Goal: Task Accomplishment & Management: Manage account settings

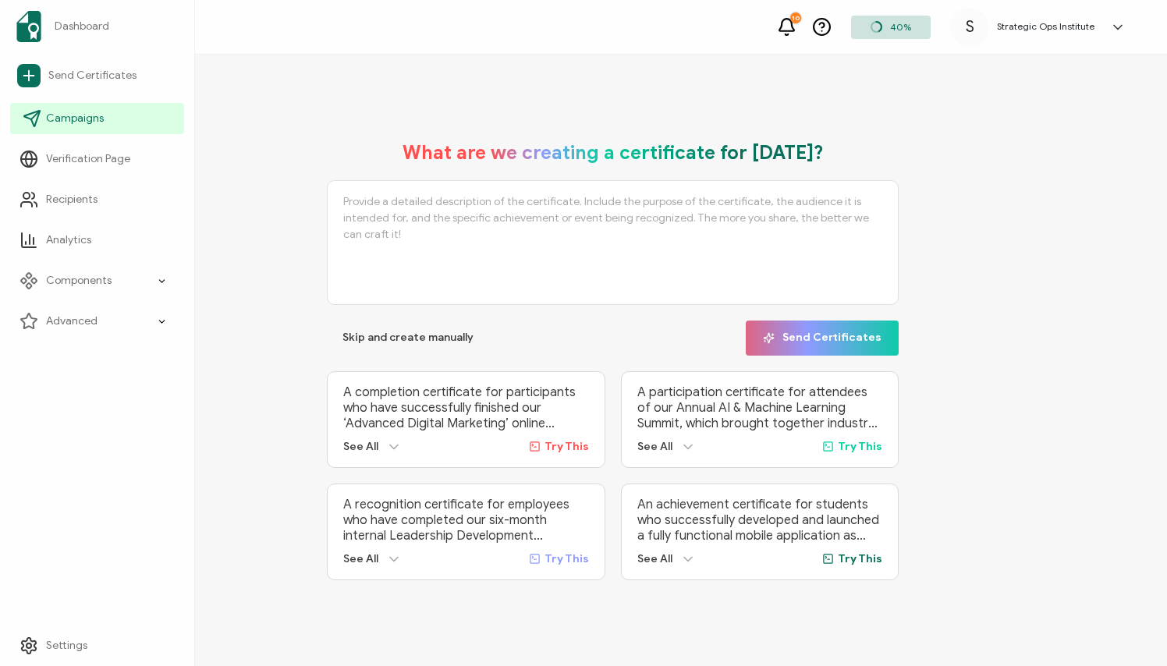
click at [73, 103] on link "Campaigns" at bounding box center [97, 118] width 174 height 31
click at [998, 32] on h5 "Strategic Ops Institute" at bounding box center [1046, 26] width 98 height 11
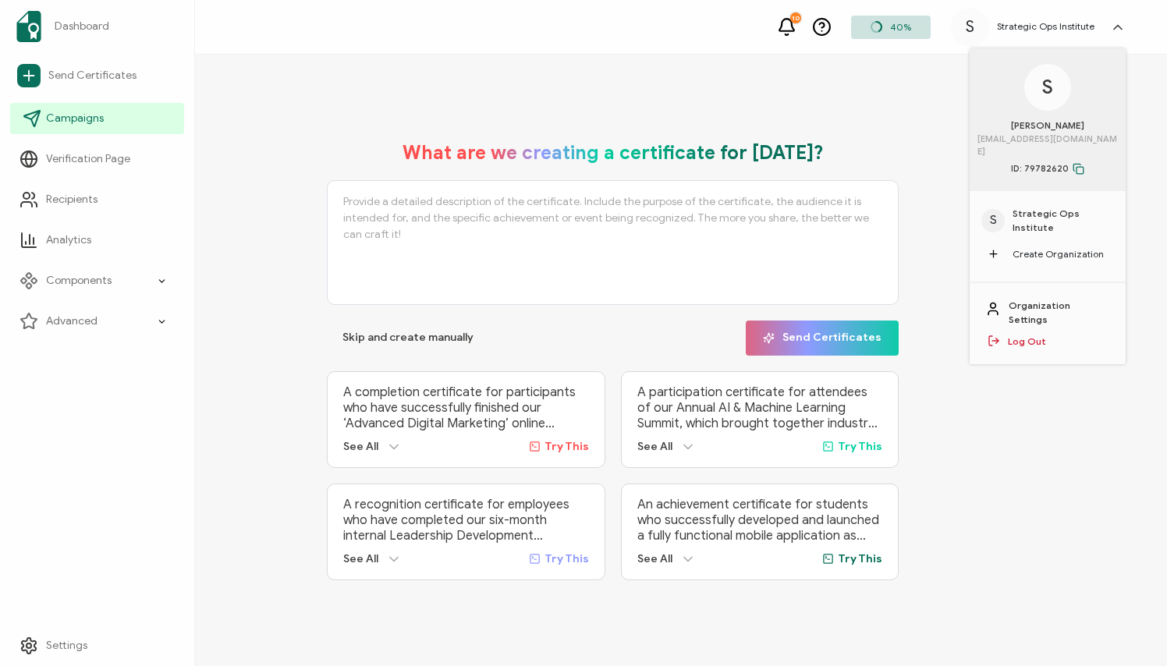
click at [37, 115] on icon at bounding box center [32, 118] width 19 height 19
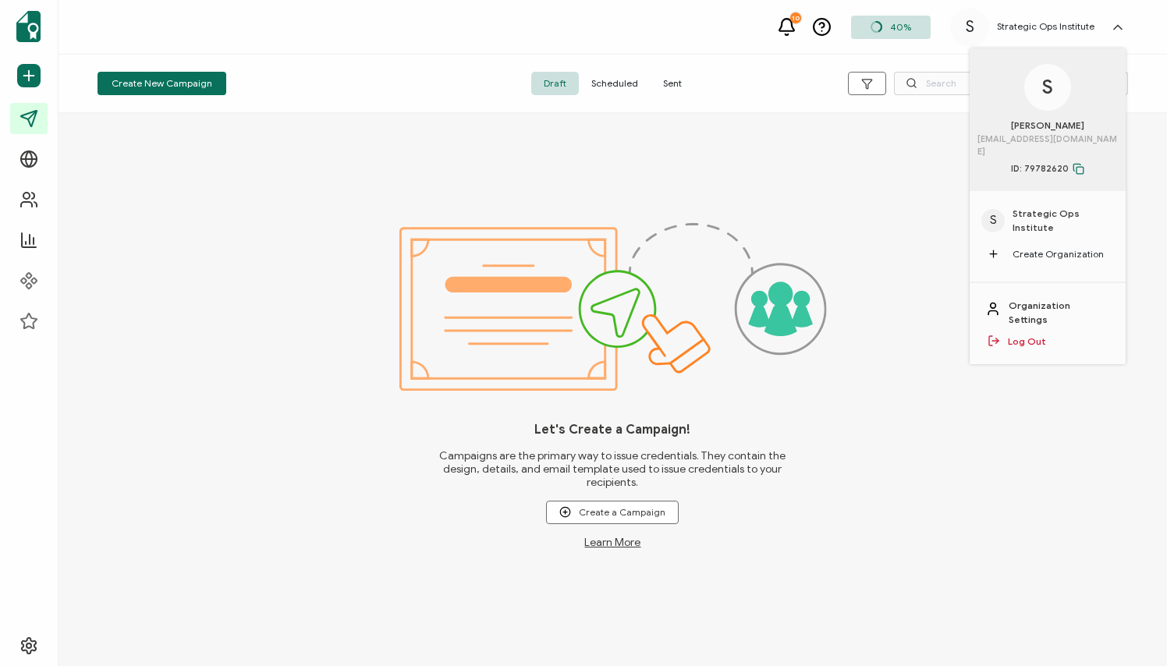
click at [669, 83] on span "Sent" at bounding box center [673, 83] width 44 height 23
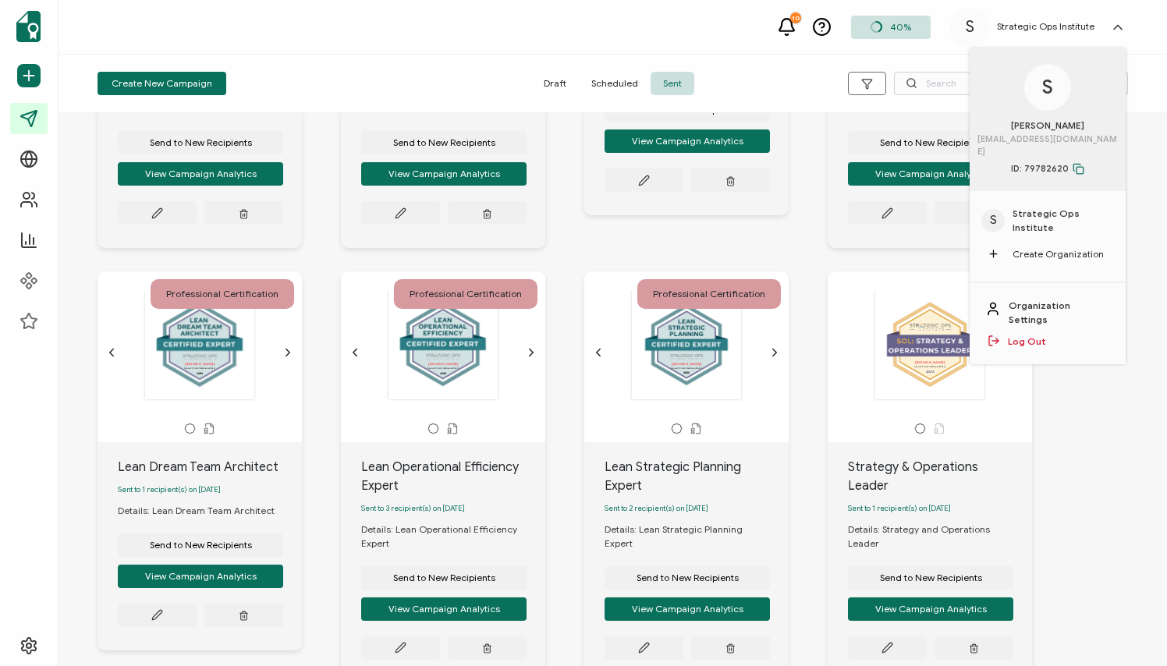
scroll to position [369, 0]
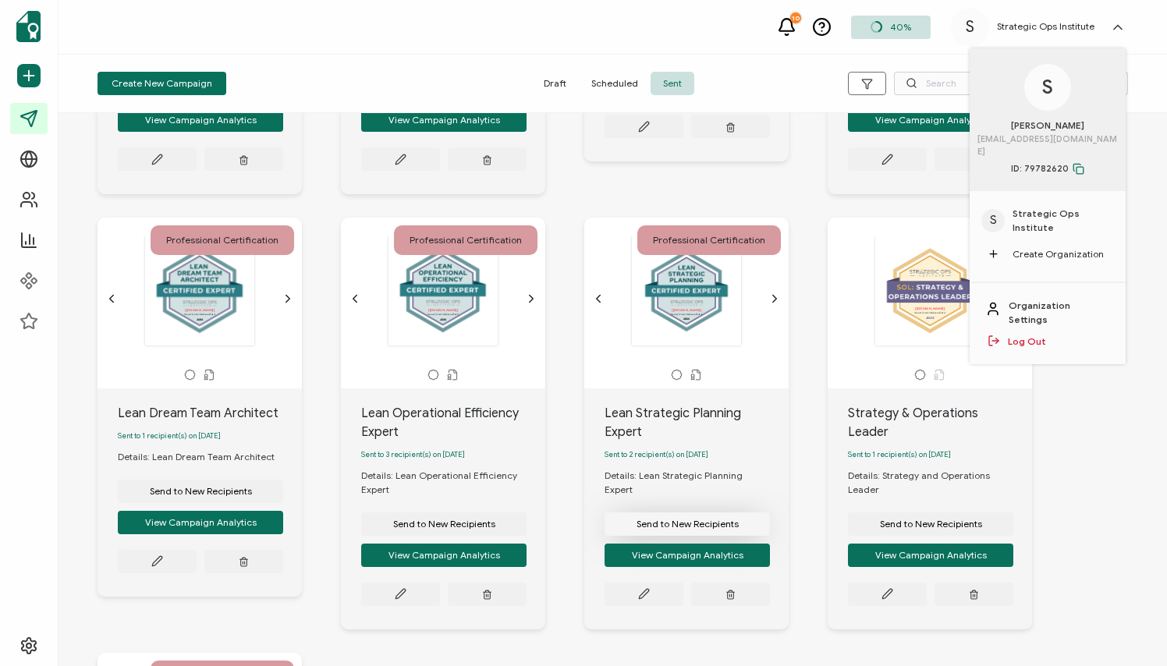
click at [686, 523] on span "Send to New Recipients" at bounding box center [688, 524] width 102 height 9
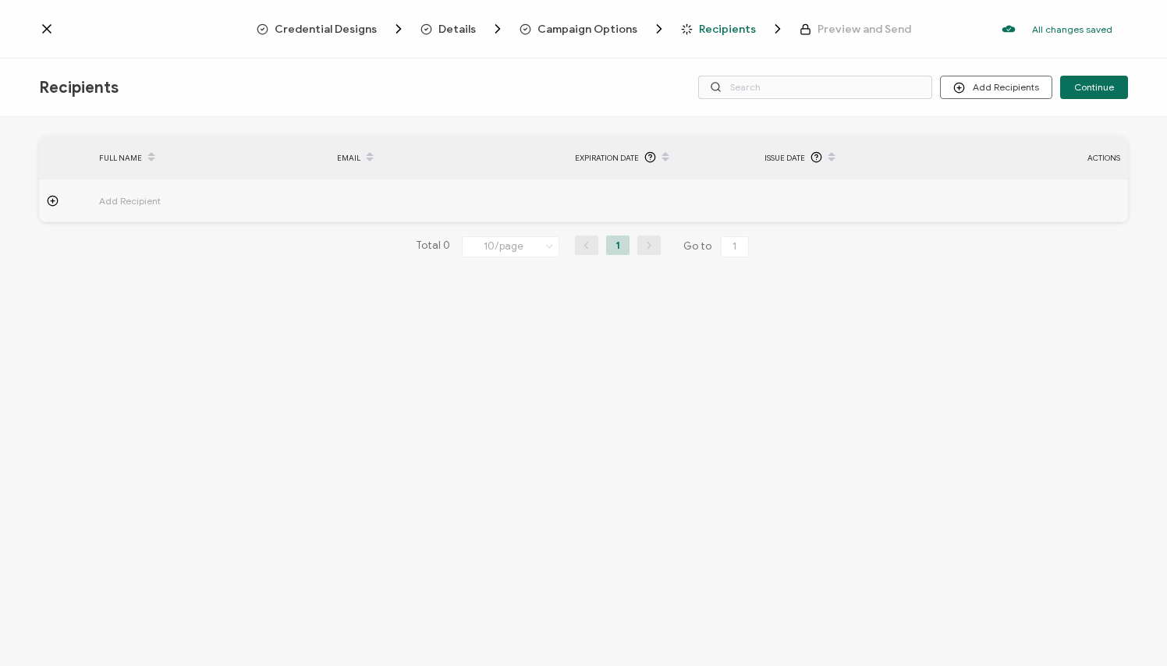
click at [400, 62] on div "Recipients Add Recipients Upload Recipients Import From Recipients Import From …" at bounding box center [583, 88] width 1167 height 59
click at [307, 30] on span "Credential Designs" at bounding box center [326, 29] width 102 height 12
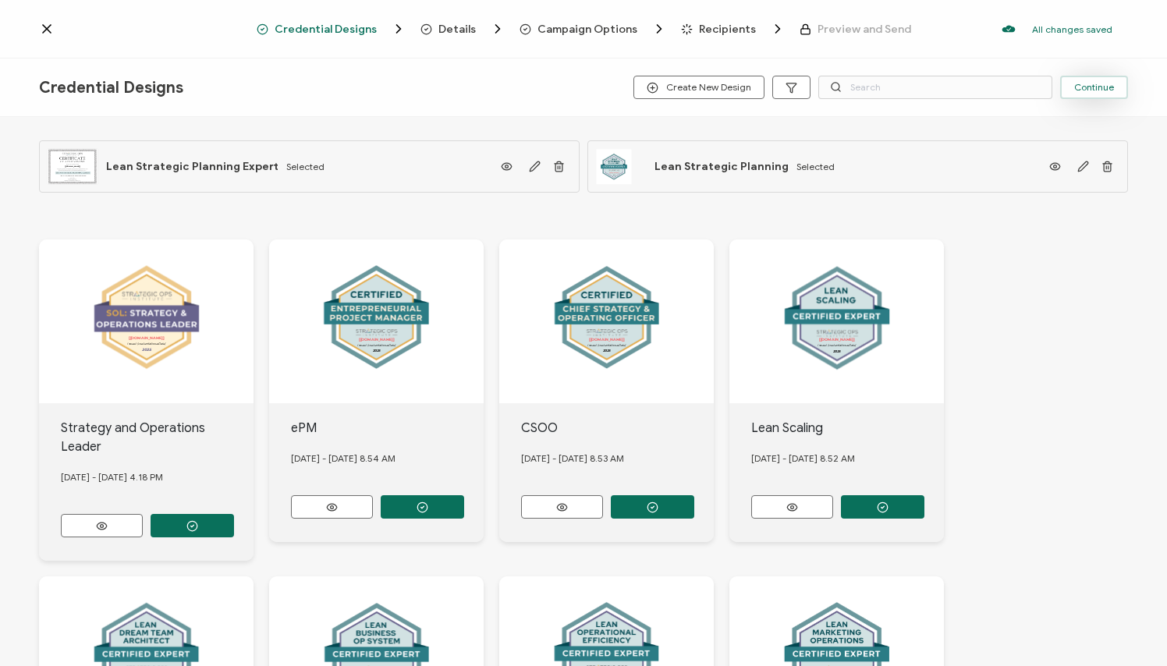
click at [998, 83] on span "Continue" at bounding box center [1094, 87] width 40 height 9
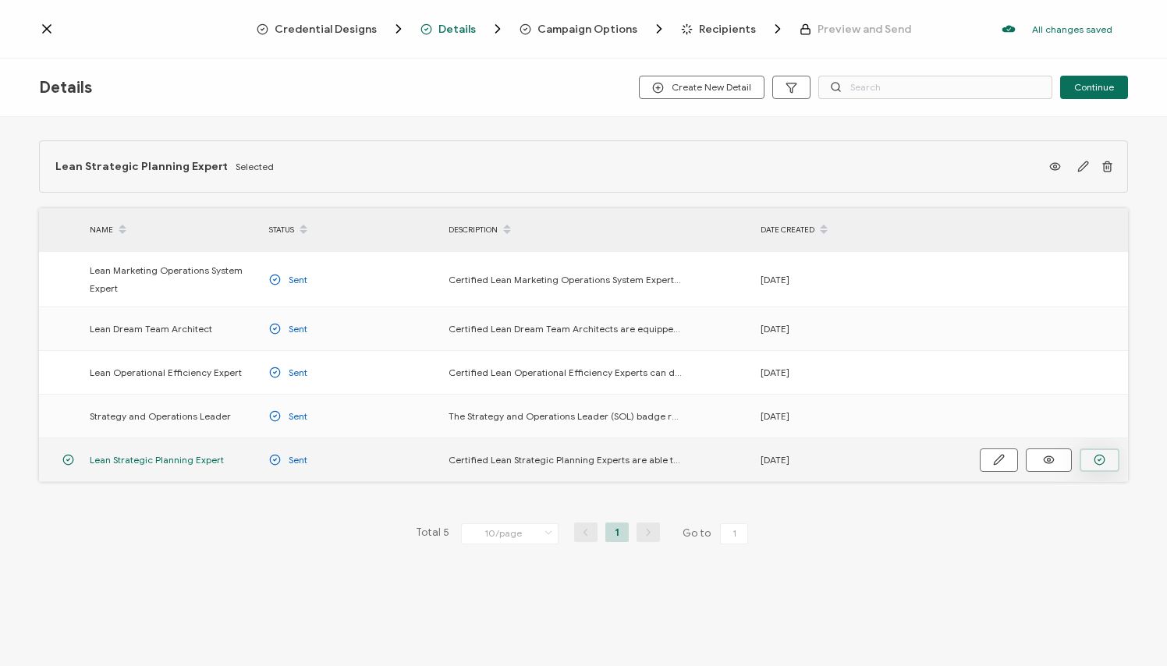
click at [998, 459] on icon "button" at bounding box center [1099, 460] width 3 height 2
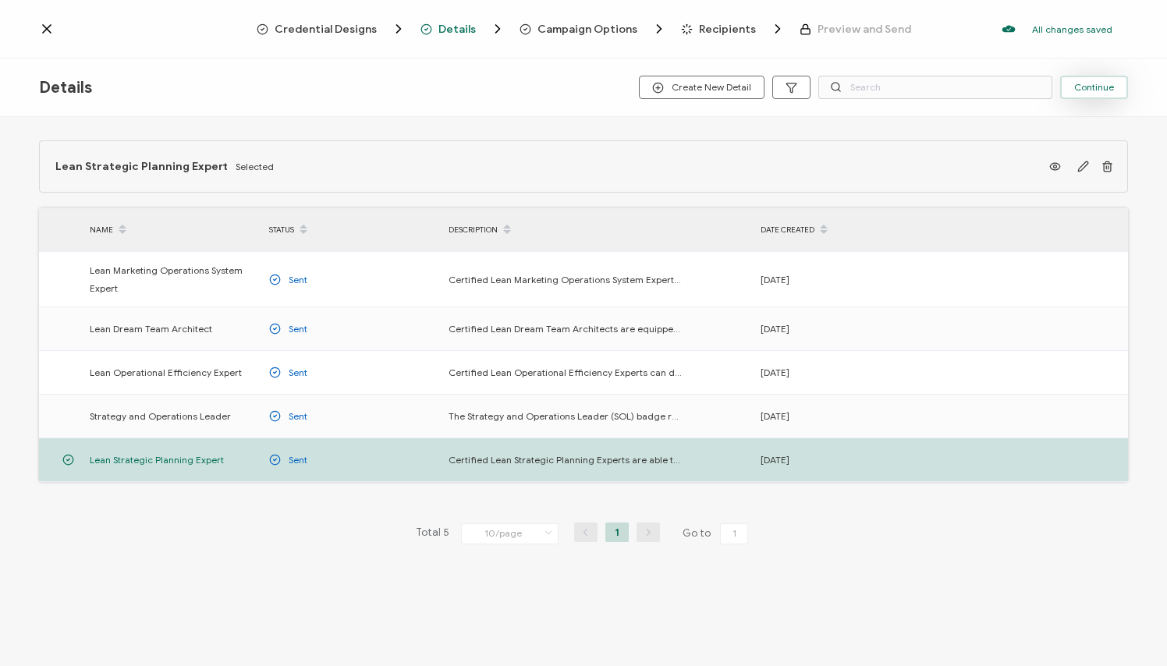
drag, startPoint x: 1105, startPoint y: 70, endPoint x: 1092, endPoint y: 88, distance: 22.3
click at [998, 88] on div "Details Create New Detail Continue" at bounding box center [583, 88] width 1167 height 59
click at [998, 88] on span "Continue" at bounding box center [1094, 87] width 40 height 9
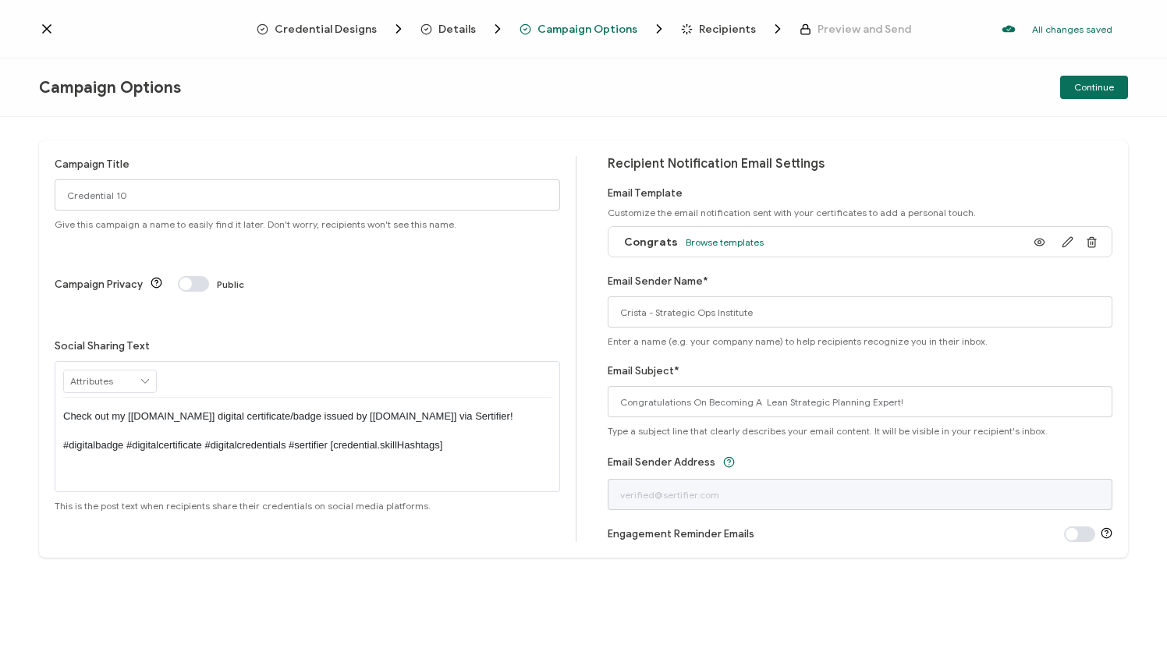
drag, startPoint x: 75, startPoint y: 18, endPoint x: 48, endPoint y: 30, distance: 29.3
click at [48, 30] on div "Credential Designs Details Campaign Options Recipients Preview and Send All cha…" at bounding box center [583, 29] width 1167 height 59
click at [48, 30] on icon at bounding box center [47, 29] width 8 height 8
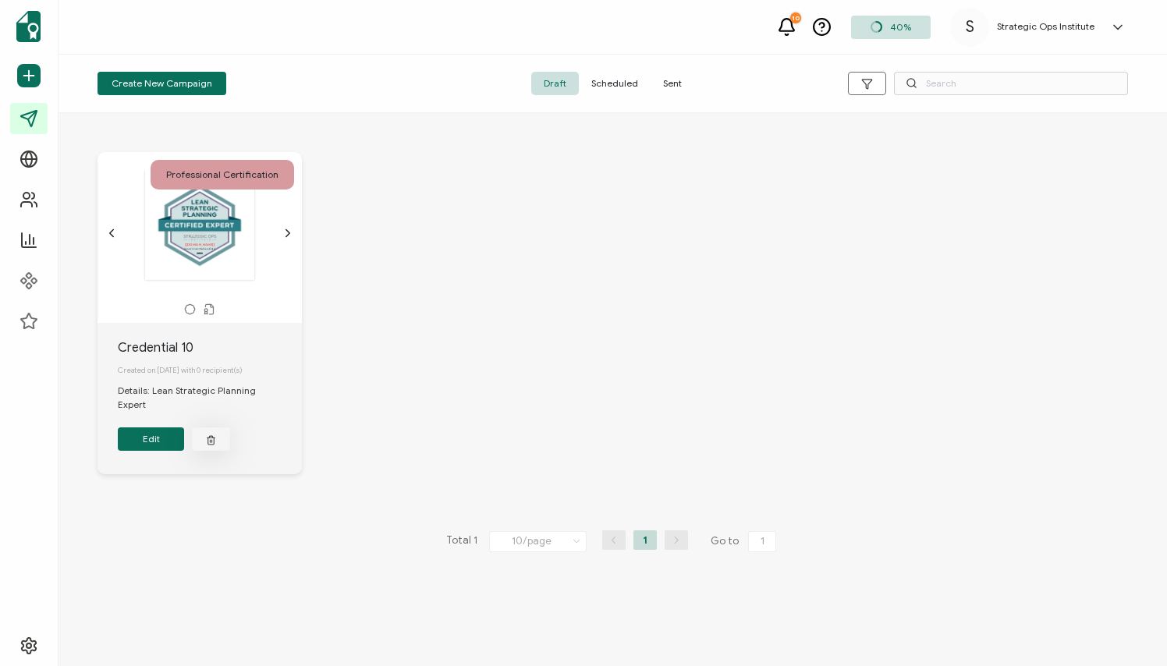
click at [209, 434] on icon "button" at bounding box center [211, 440] width 10 height 12
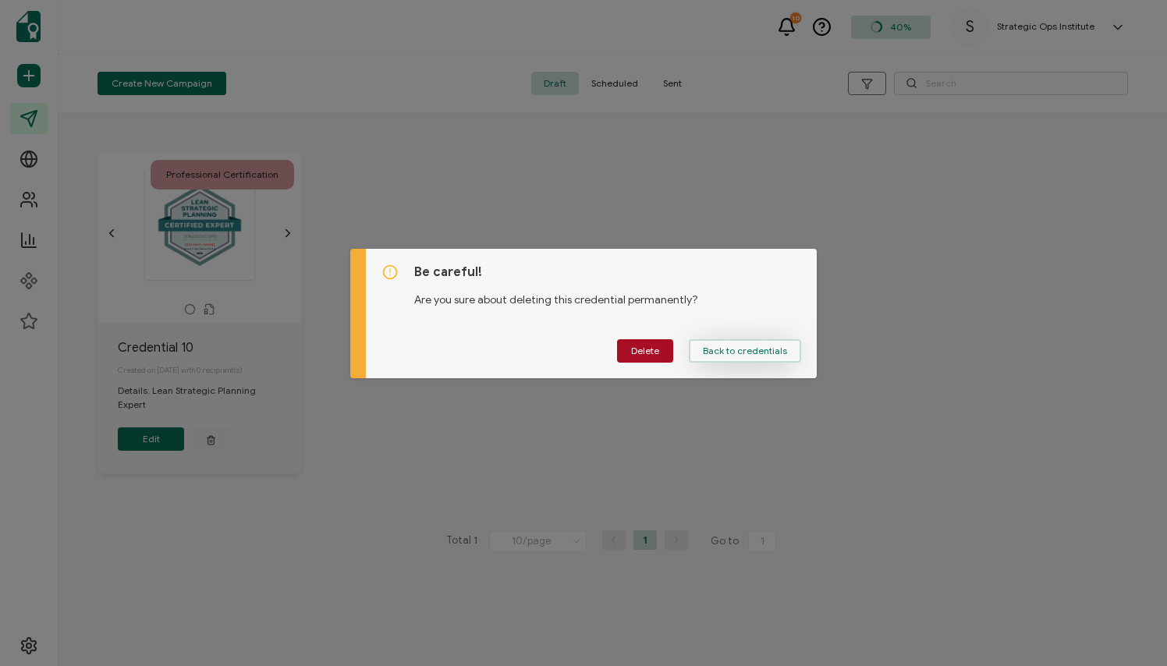
click at [739, 346] on span "Back to credentials" at bounding box center [745, 350] width 84 height 9
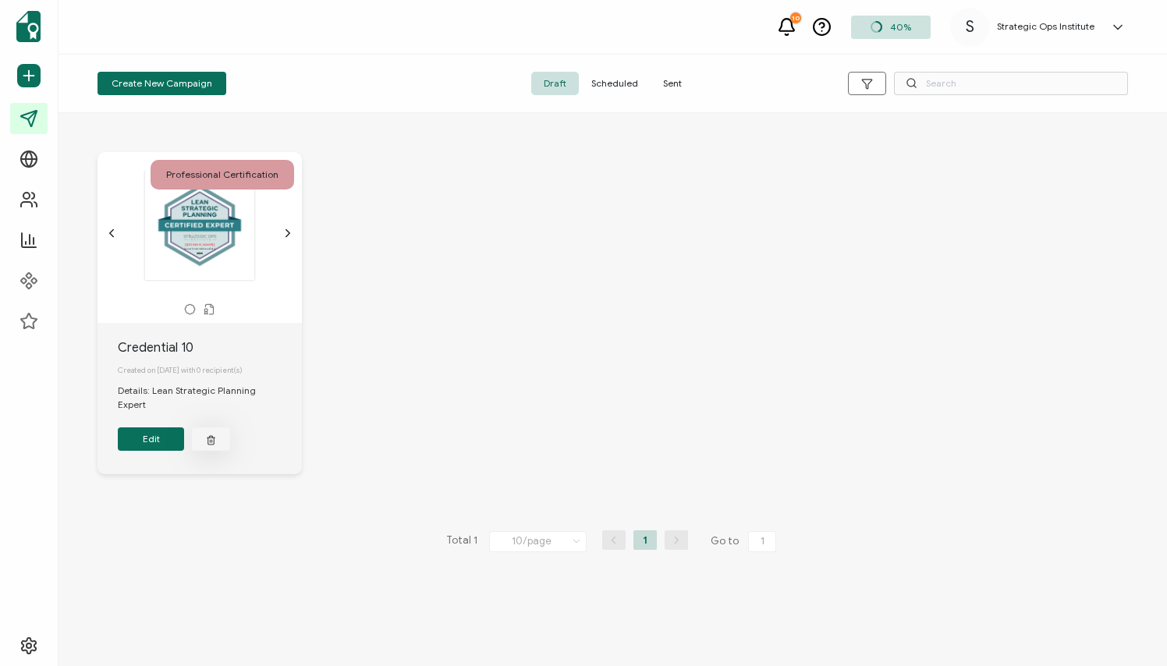
click at [214, 428] on button "button" at bounding box center [211, 439] width 38 height 23
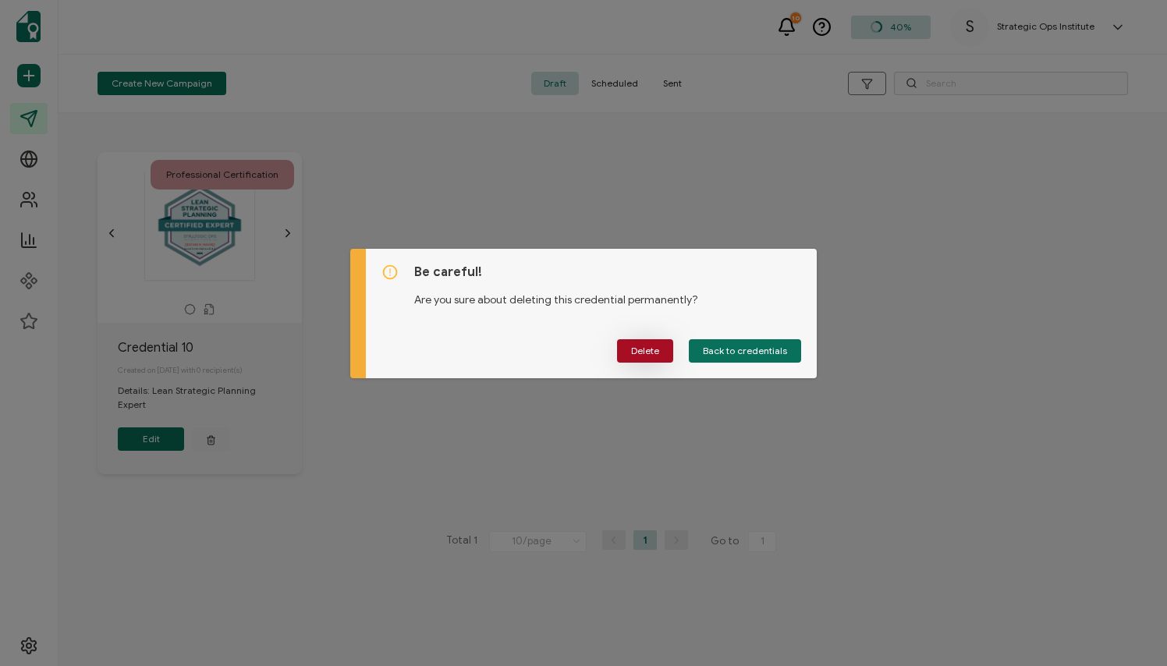
click at [651, 346] on span "Delete" at bounding box center [645, 350] width 28 height 9
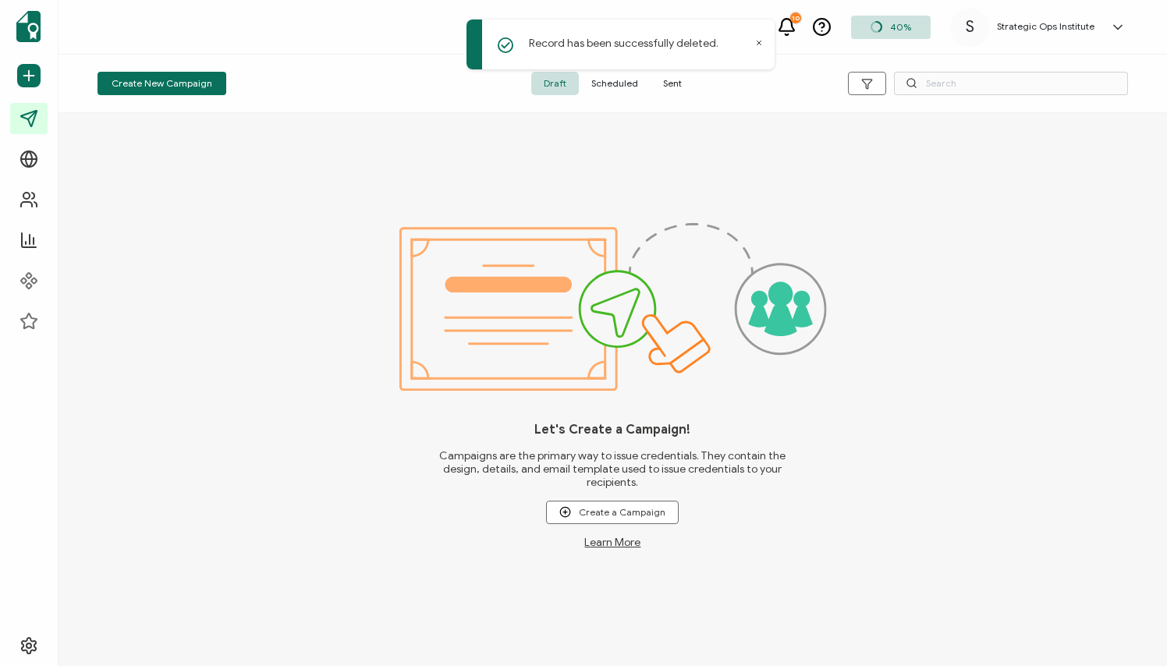
click at [672, 90] on span "Sent" at bounding box center [673, 83] width 44 height 23
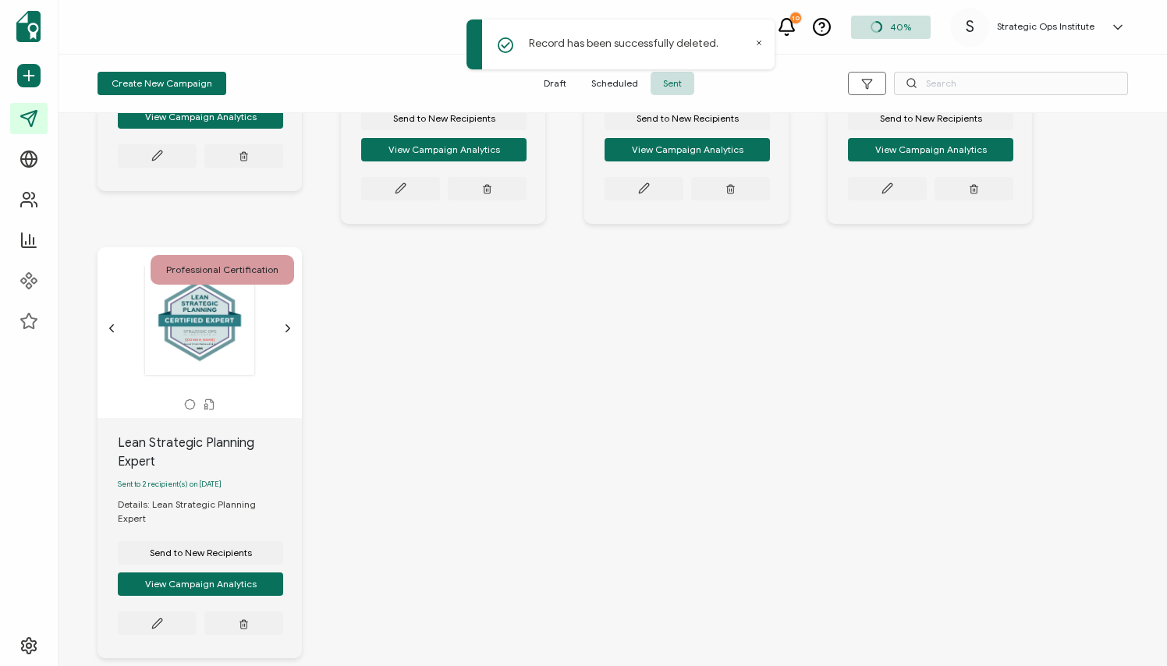
scroll to position [786, 0]
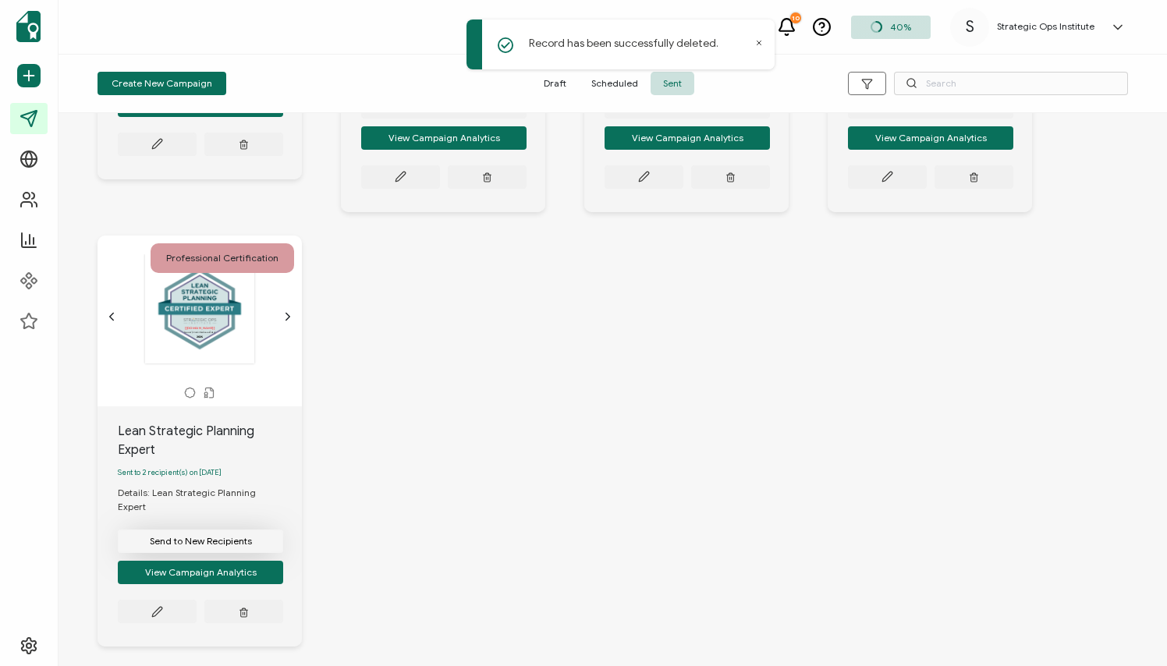
click at [191, 541] on span "Send to New Recipients" at bounding box center [201, 541] width 102 height 9
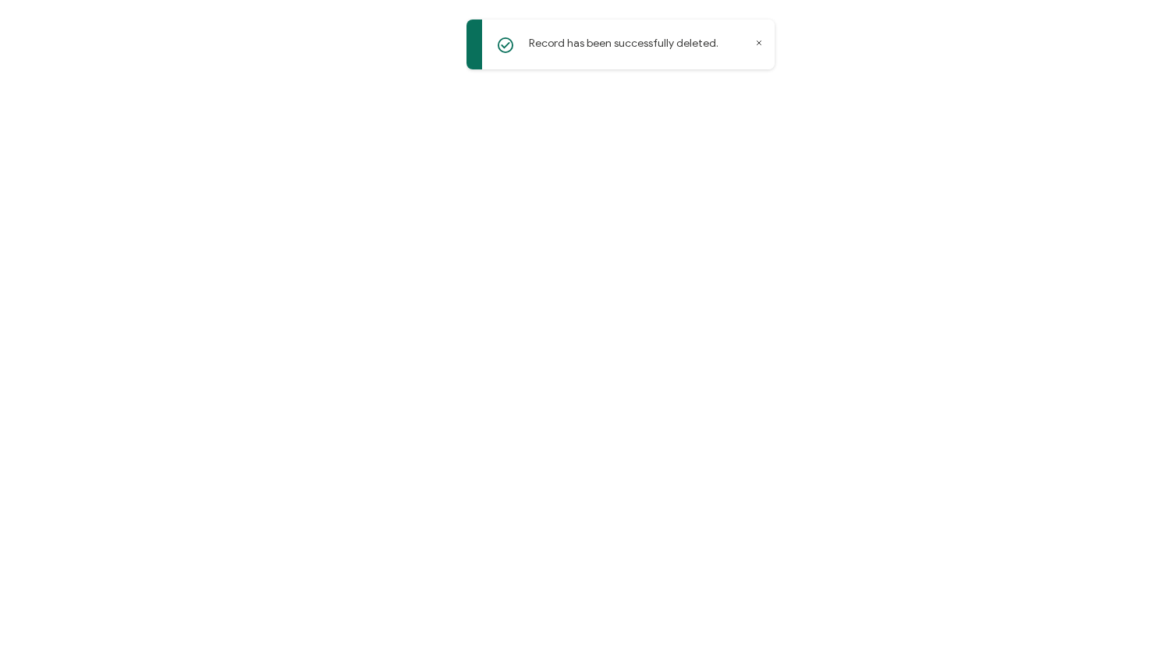
click at [193, 186] on div at bounding box center [583, 333] width 1167 height 666
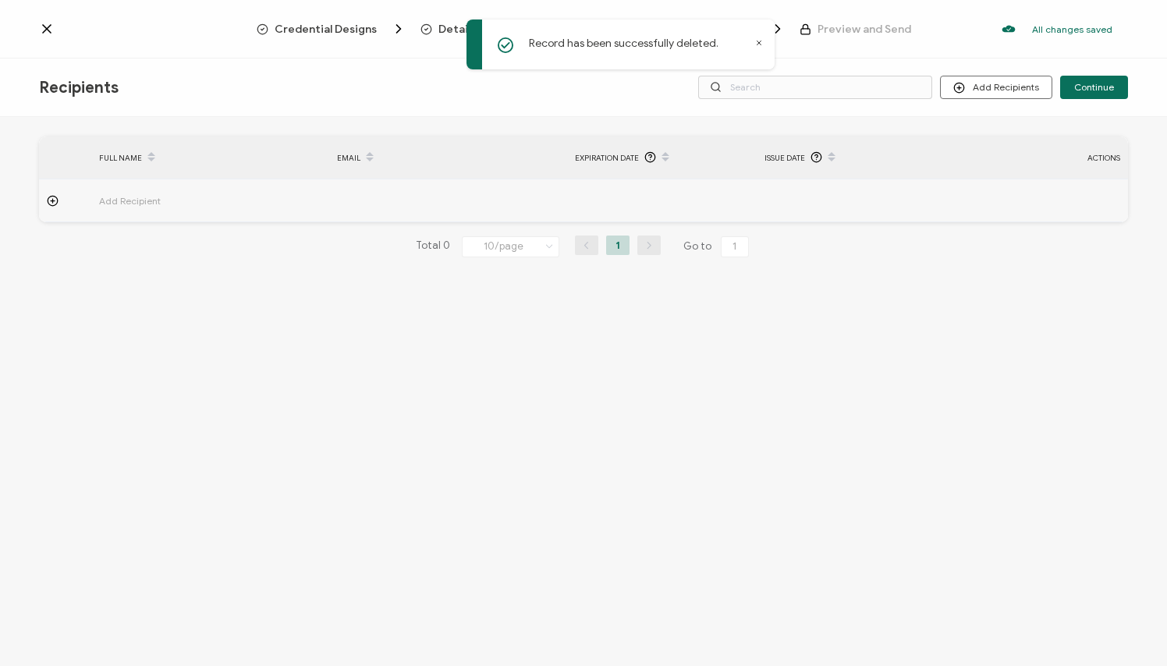
click at [46, 204] on div at bounding box center [65, 201] width 52 height 12
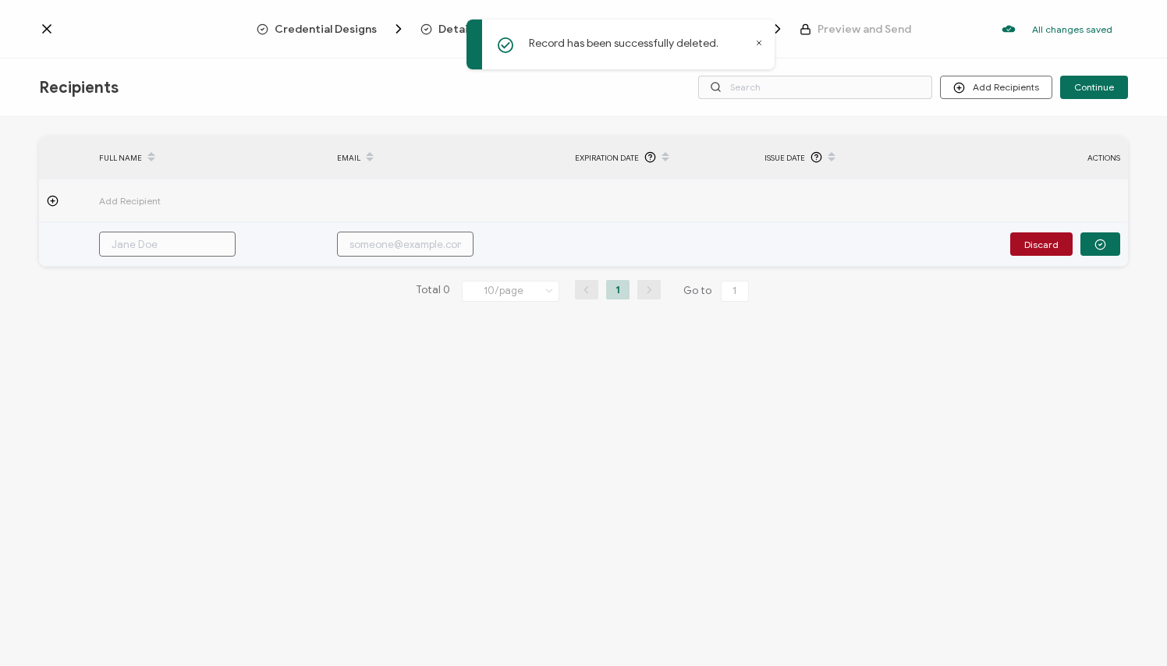
click at [176, 250] on input "text" at bounding box center [167, 244] width 137 height 25
type input "j"
type input "je"
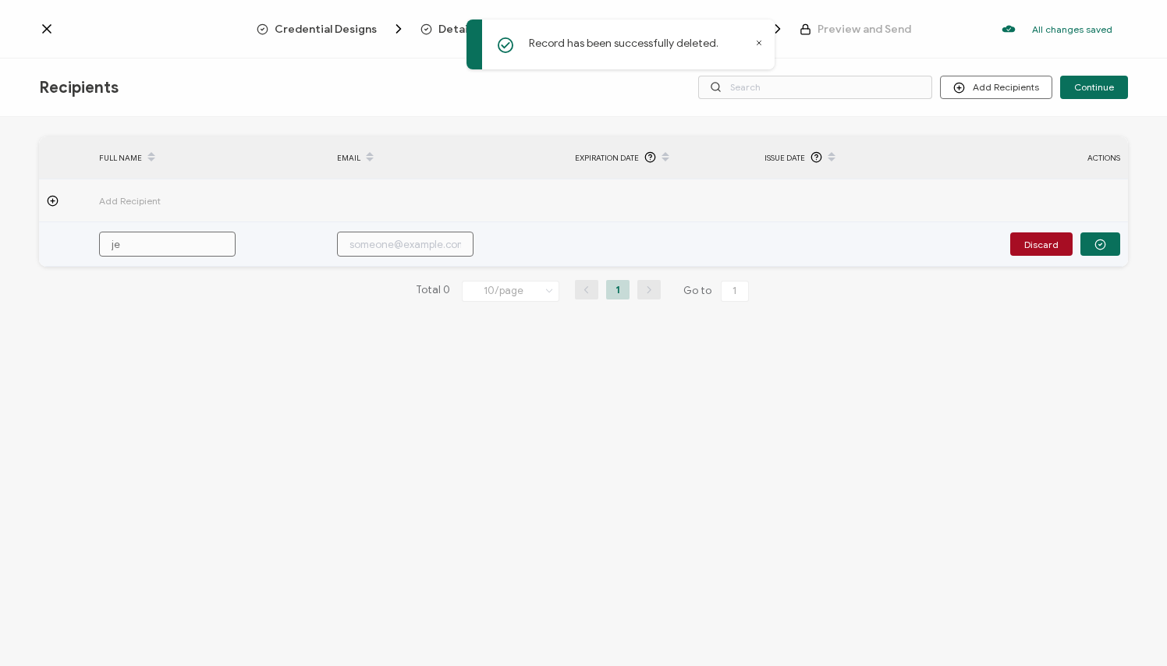
type input "jen"
type input "[PERSON_NAME]"
click at [177, 246] on input "[PERSON_NAME]" at bounding box center [167, 244] width 137 height 25
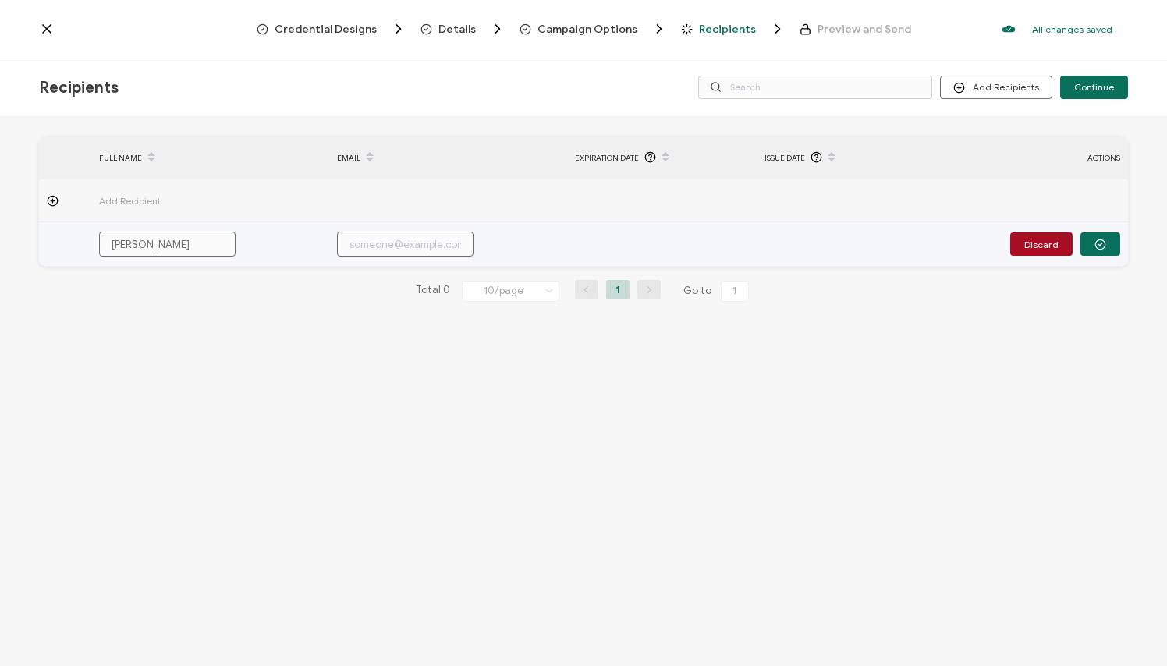
click at [177, 246] on input "[PERSON_NAME]" at bounding box center [167, 244] width 137 height 25
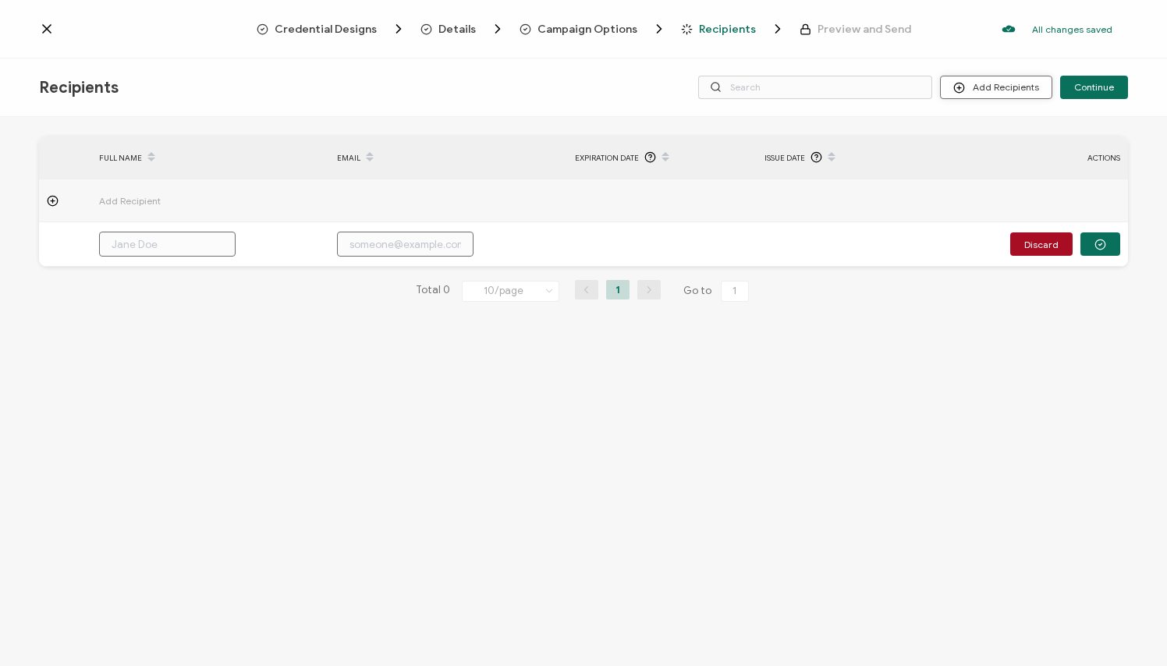
click at [985, 88] on button "Add Recipients" at bounding box center [996, 87] width 112 height 23
click at [996, 176] on span "Import From List" at bounding box center [1012, 181] width 71 height 12
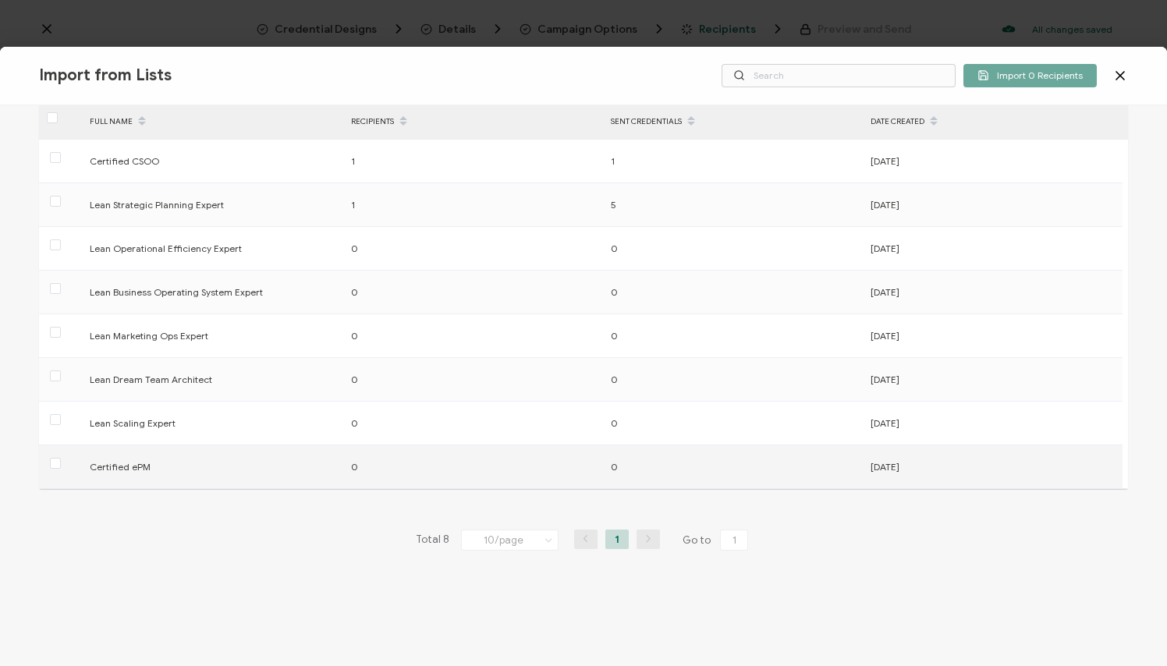
scroll to position [73, 0]
click at [998, 74] on icon at bounding box center [1120, 76] width 16 height 16
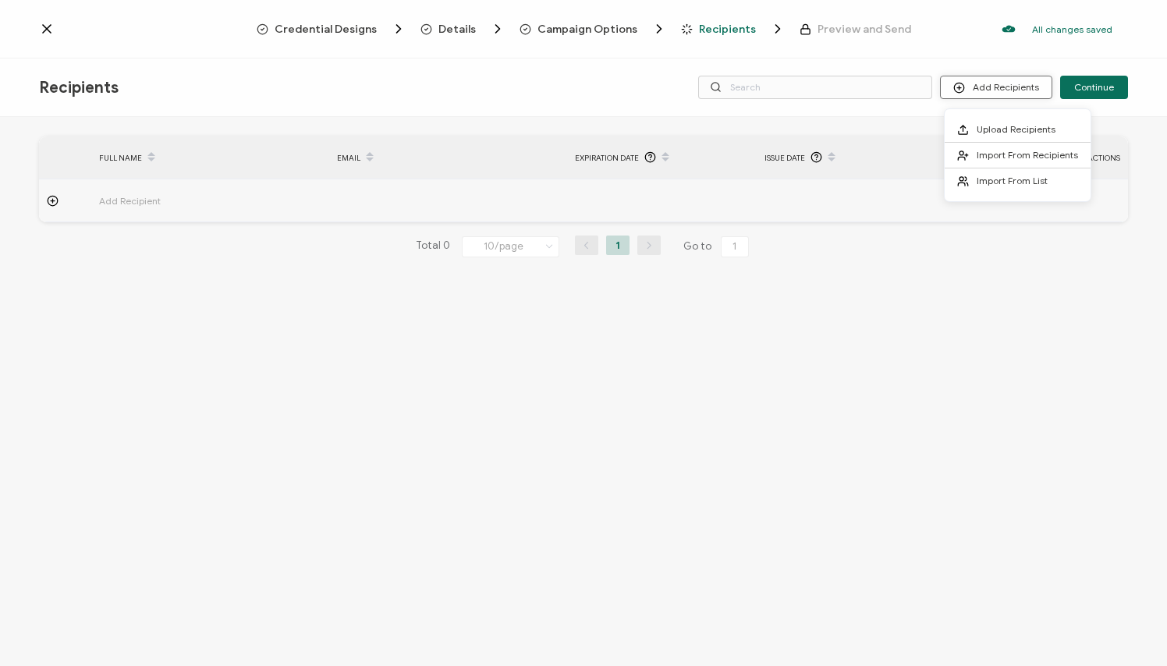
click at [998, 88] on button "Add Recipients" at bounding box center [996, 87] width 112 height 23
click at [998, 160] on span "Import From Recipients" at bounding box center [1027, 155] width 101 height 12
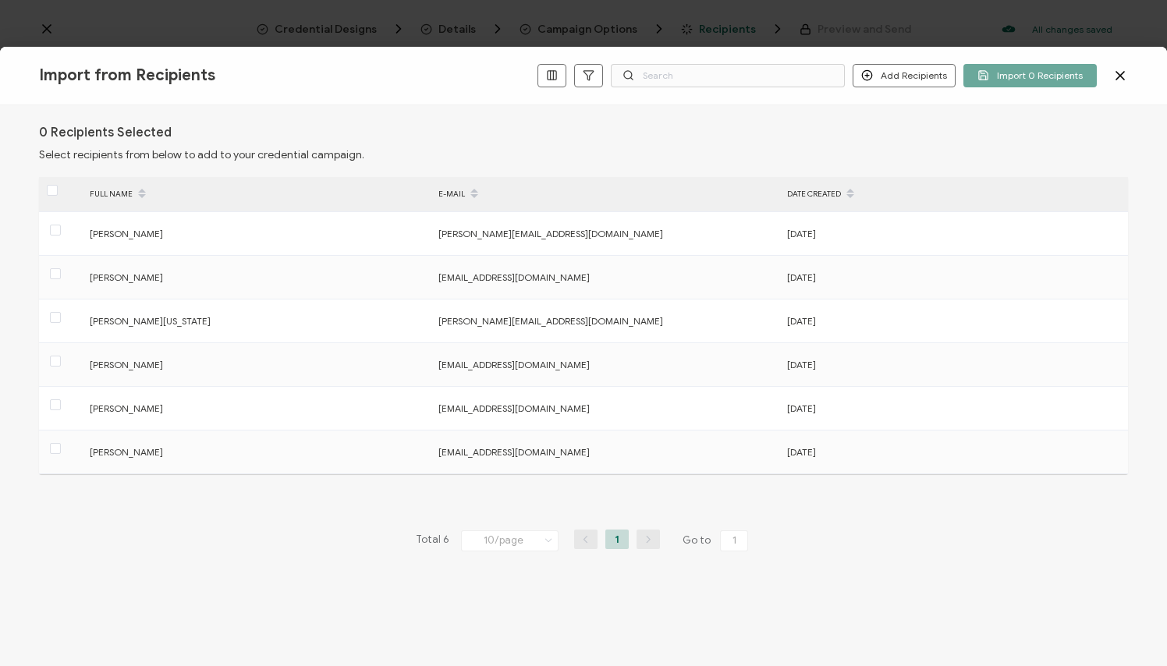
click at [998, 74] on icon at bounding box center [1120, 76] width 16 height 16
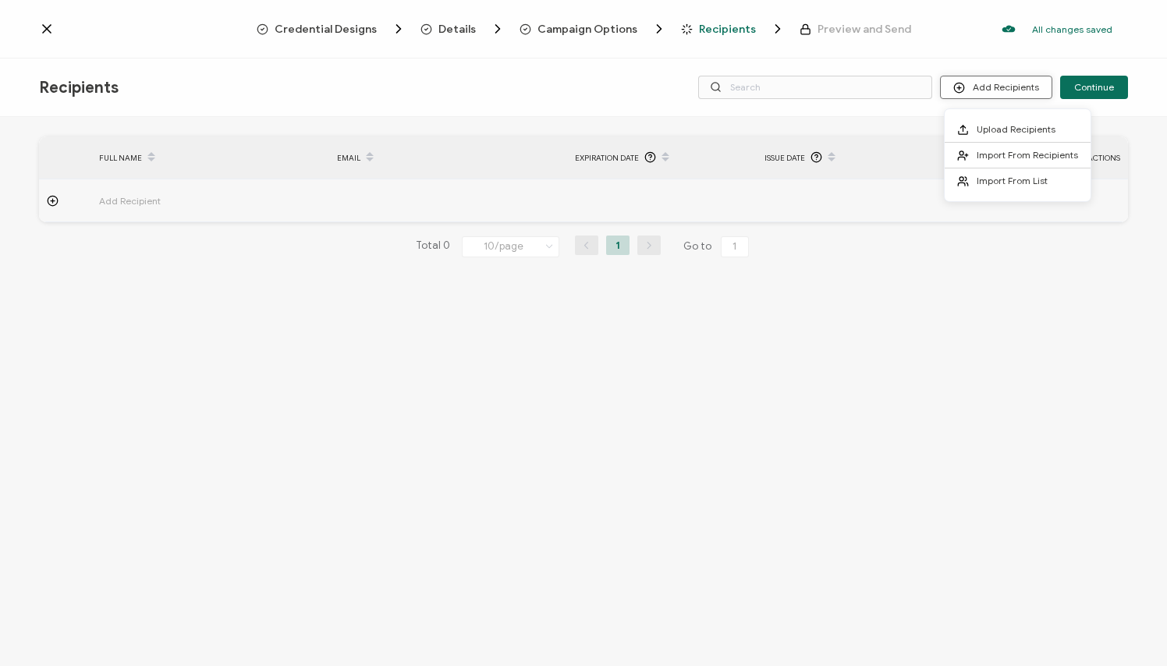
click at [998, 90] on button "Add Recipients" at bounding box center [996, 87] width 112 height 23
click at [998, 156] on span "Import From Recipients" at bounding box center [1027, 155] width 101 height 12
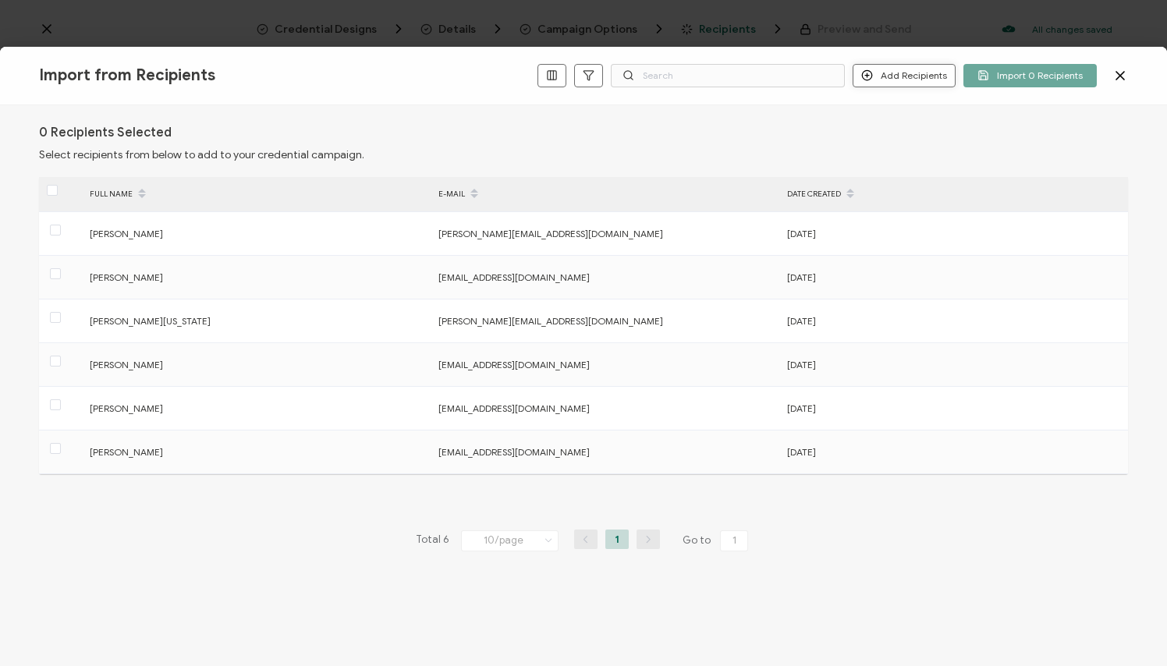
click at [892, 75] on button "Add Recipients" at bounding box center [904, 75] width 103 height 23
click at [897, 133] on span "Add a Single Recipient" at bounding box center [941, 130] width 98 height 12
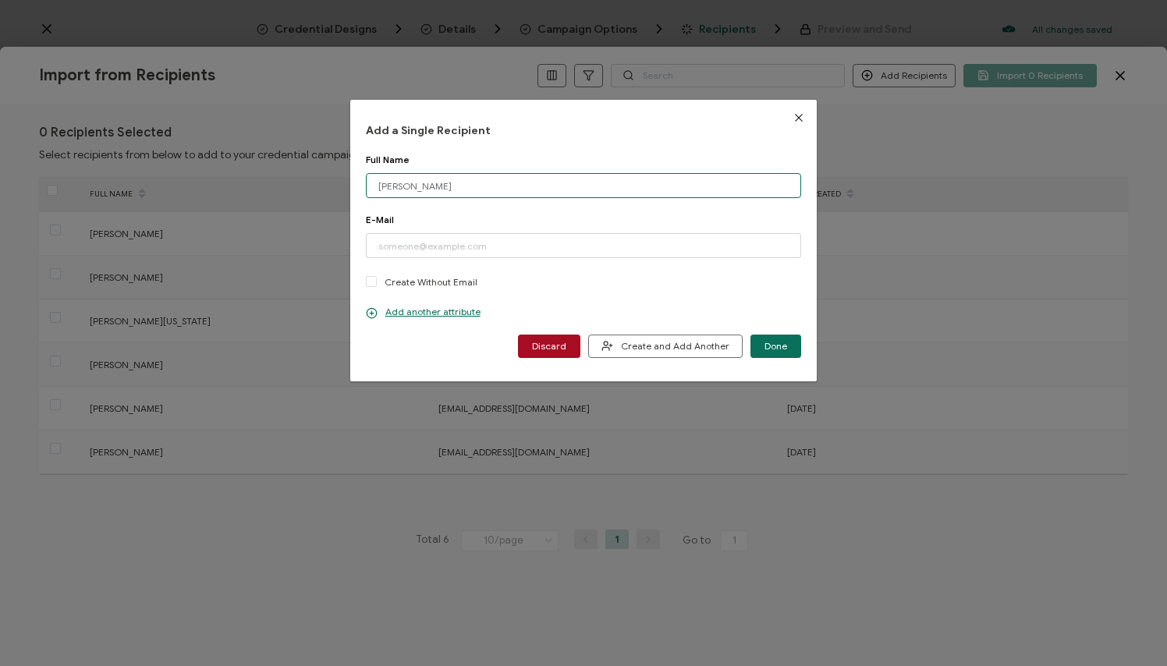
click at [401, 187] on input "[PERSON_NAME]" at bounding box center [583, 185] width 435 height 25
paste input "[PERSON_NAME]"
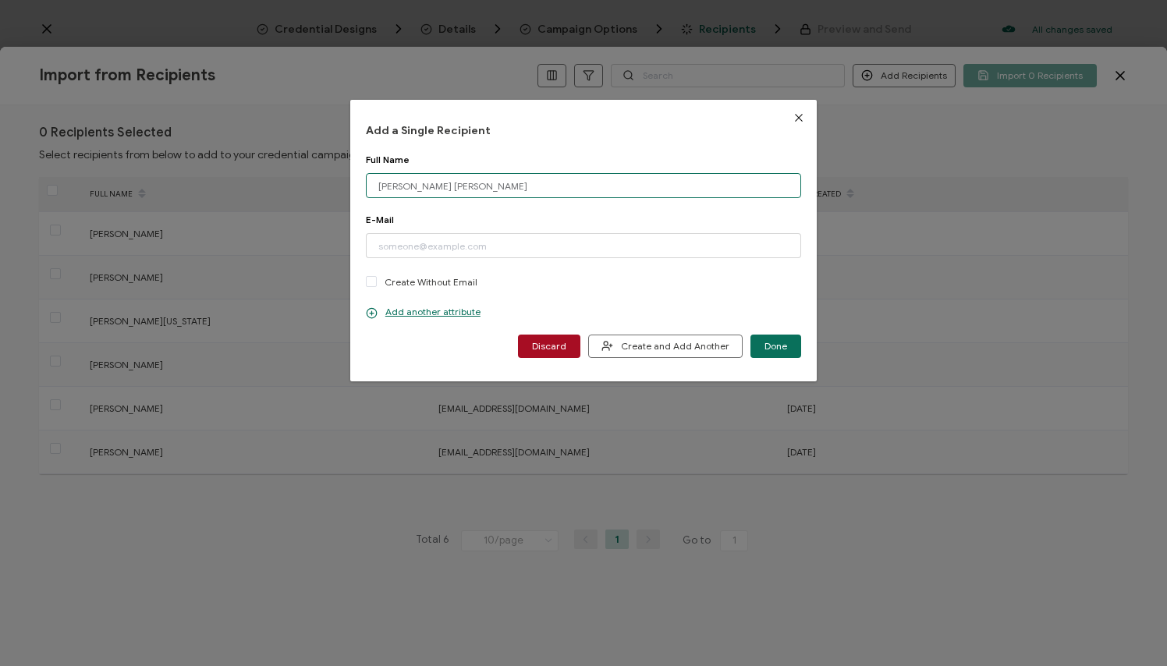
click at [400, 186] on input "[PERSON_NAME] [PERSON_NAME]" at bounding box center [583, 185] width 435 height 25
paste input "dialog"
type input "[PERSON_NAME]"
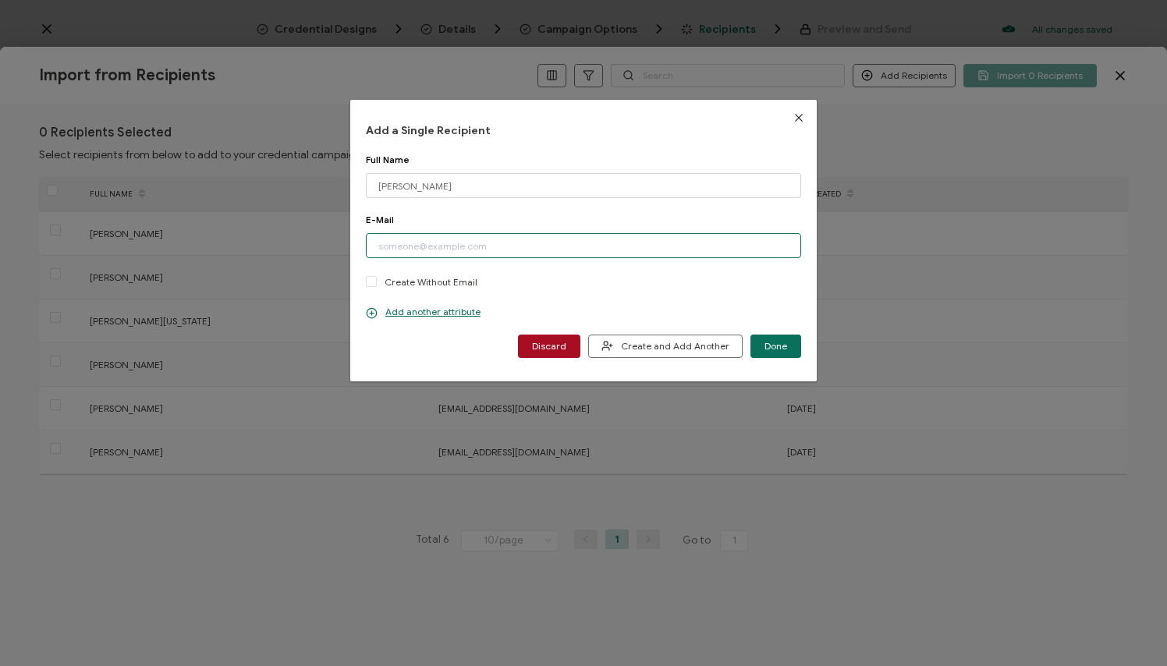
click at [435, 255] on input "dialog" at bounding box center [583, 245] width 435 height 25
paste input "[EMAIL_ADDRESS][DOMAIN_NAME]"
type input "[EMAIL_ADDRESS][DOMAIN_NAME]"
click at [433, 203] on div "Full Name [PERSON_NAME] Please enter a valid name." at bounding box center [583, 184] width 435 height 60
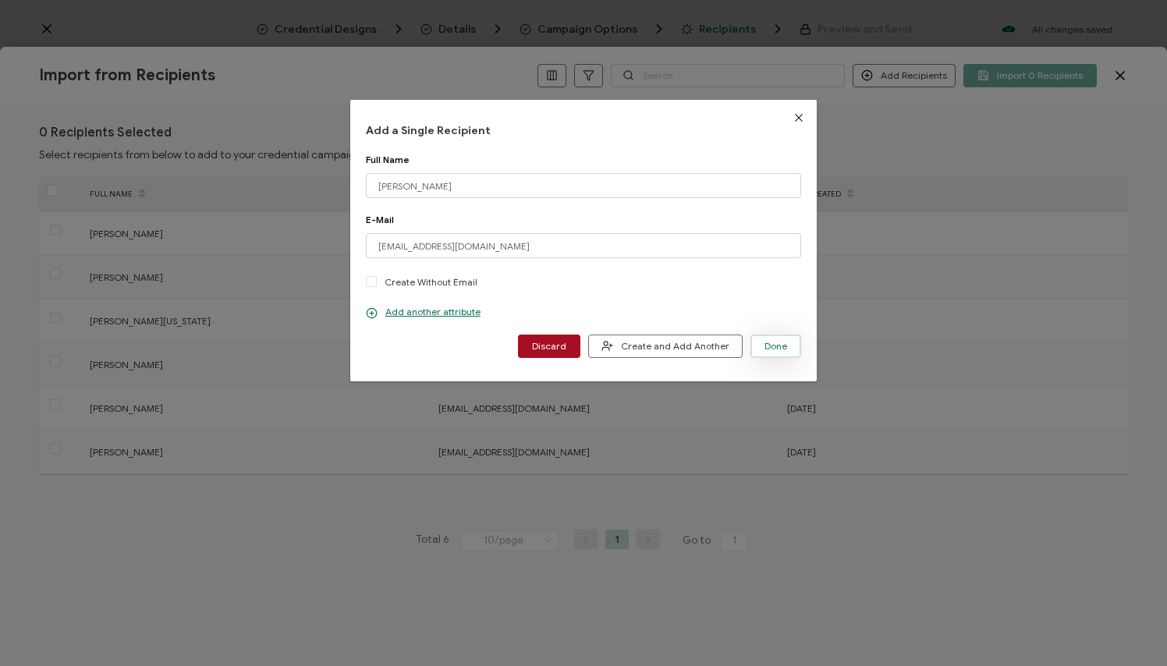
click at [771, 353] on button "Done" at bounding box center [775, 346] width 51 height 23
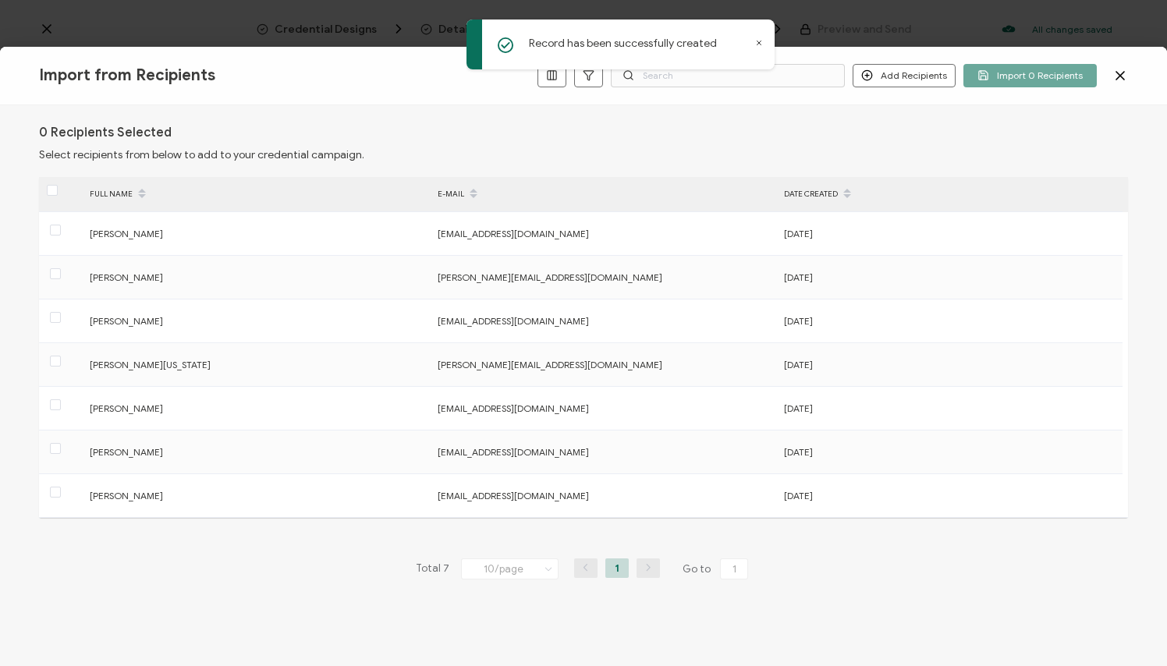
click at [762, 44] on icon at bounding box center [759, 43] width 8 height 8
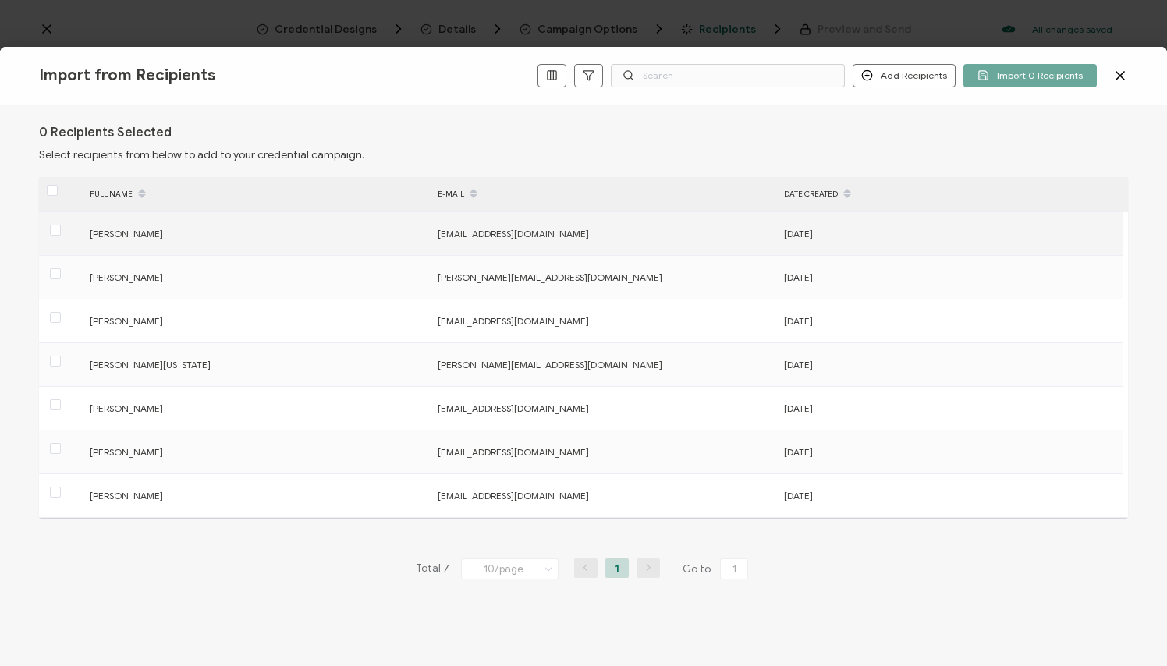
click at [84, 227] on div "[PERSON_NAME]" at bounding box center [255, 234] width 346 height 18
click at [56, 228] on span at bounding box center [55, 230] width 11 height 11
click at [61, 225] on input "checkbox" at bounding box center [61, 225] width 0 height 0
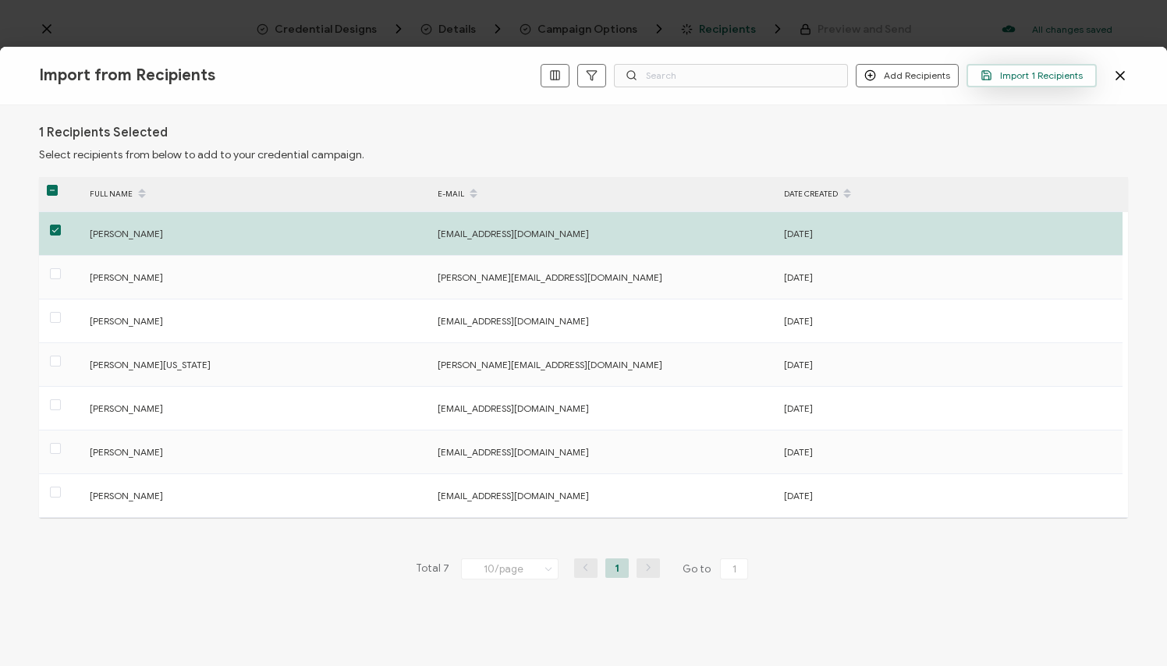
click at [998, 76] on span "Import 1 Recipients" at bounding box center [1032, 75] width 102 height 12
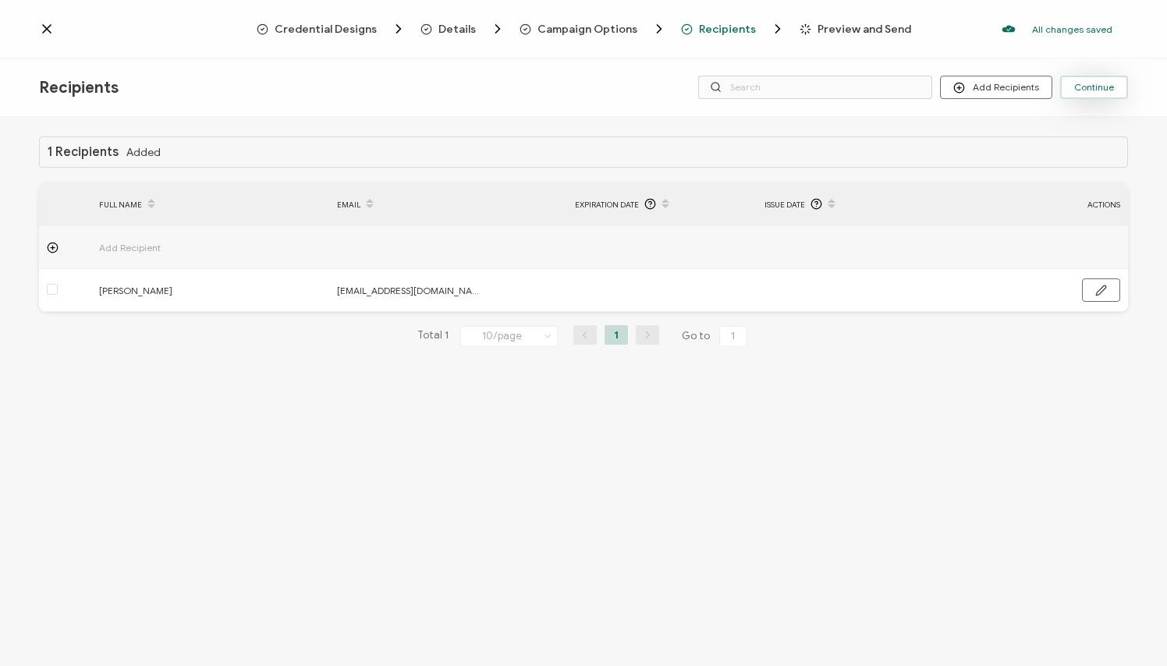
click at [998, 90] on span "Continue" at bounding box center [1094, 87] width 40 height 9
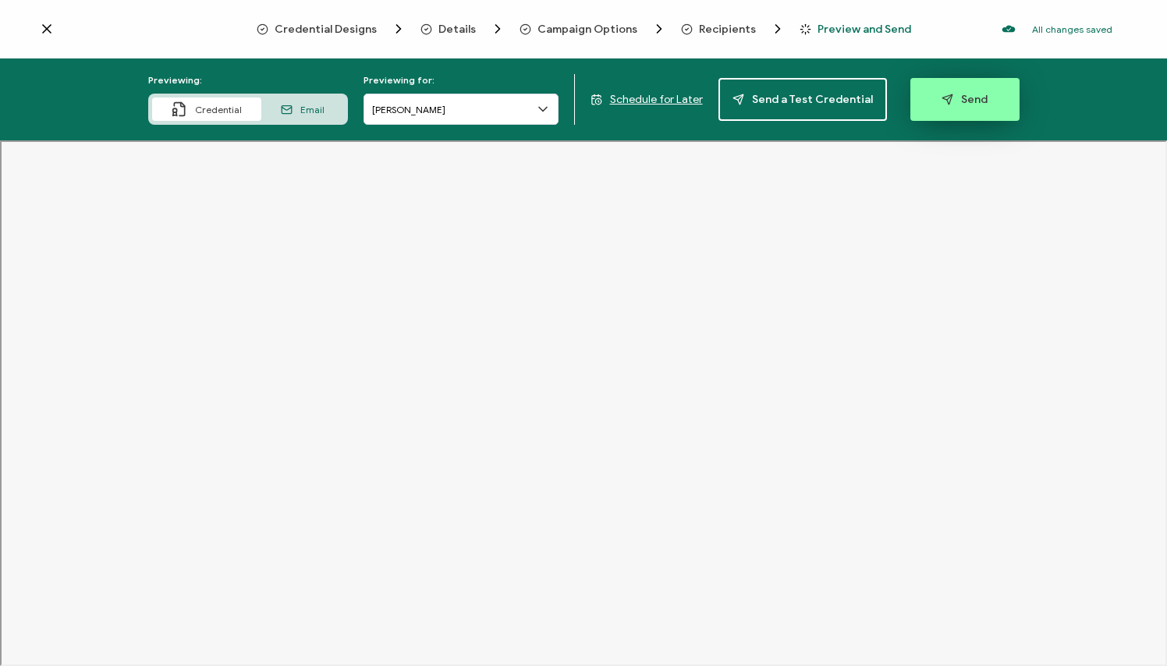
click at [959, 104] on span "Send" at bounding box center [965, 100] width 46 height 12
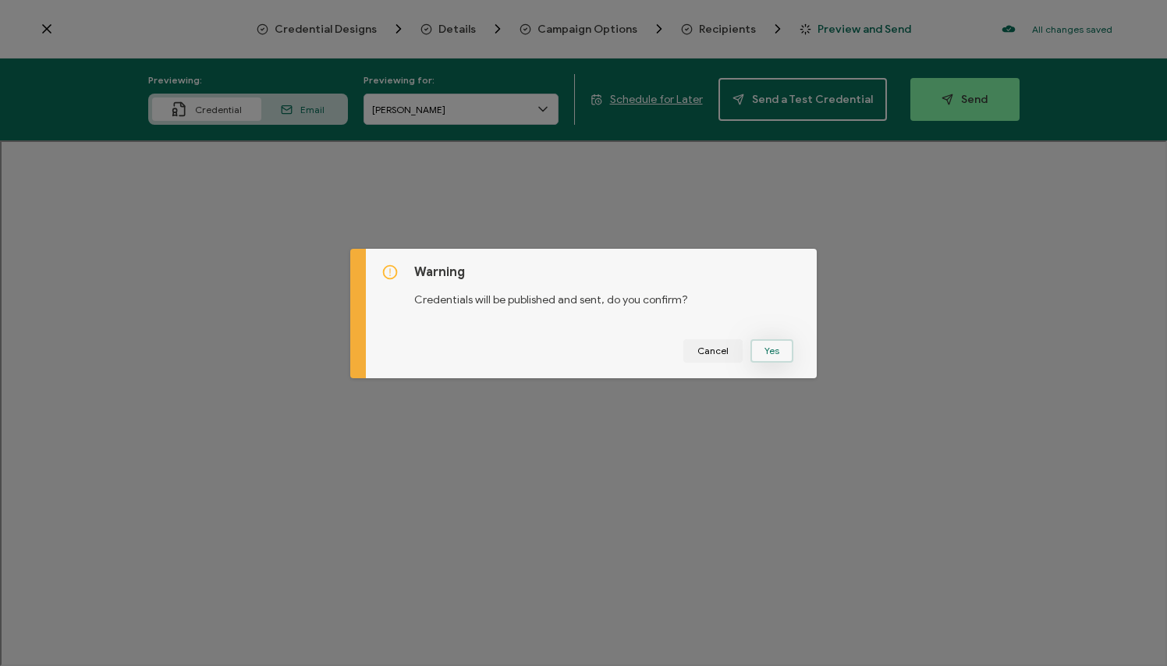
click at [768, 355] on button "Yes" at bounding box center [771, 350] width 43 height 23
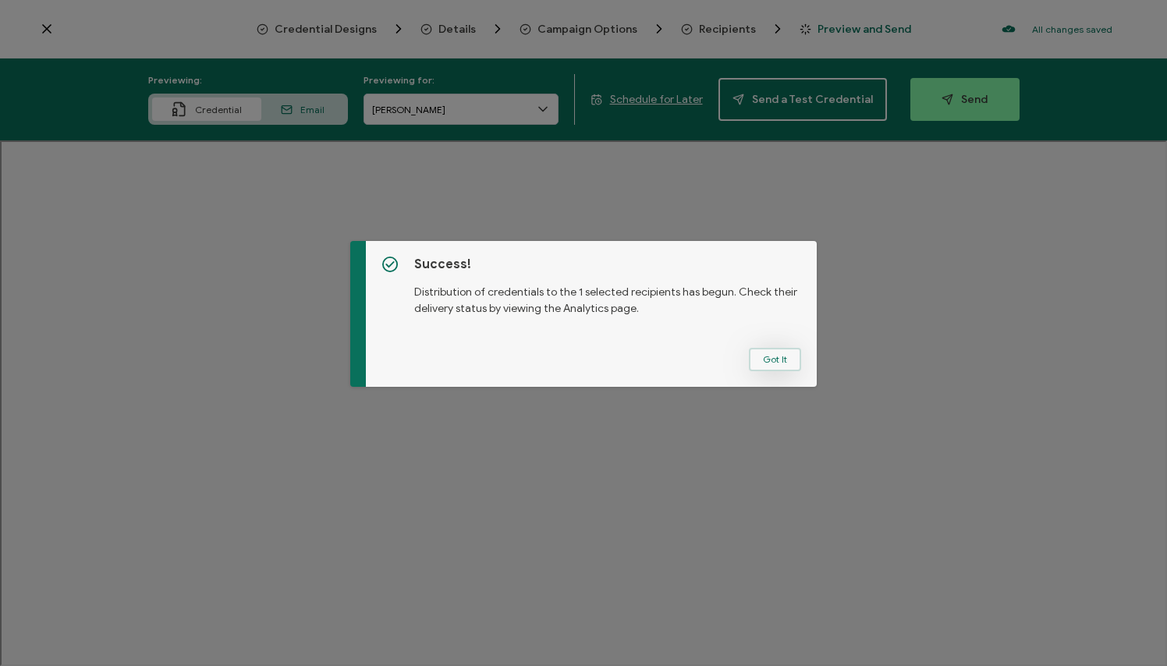
click at [767, 364] on button "Got It" at bounding box center [775, 359] width 52 height 23
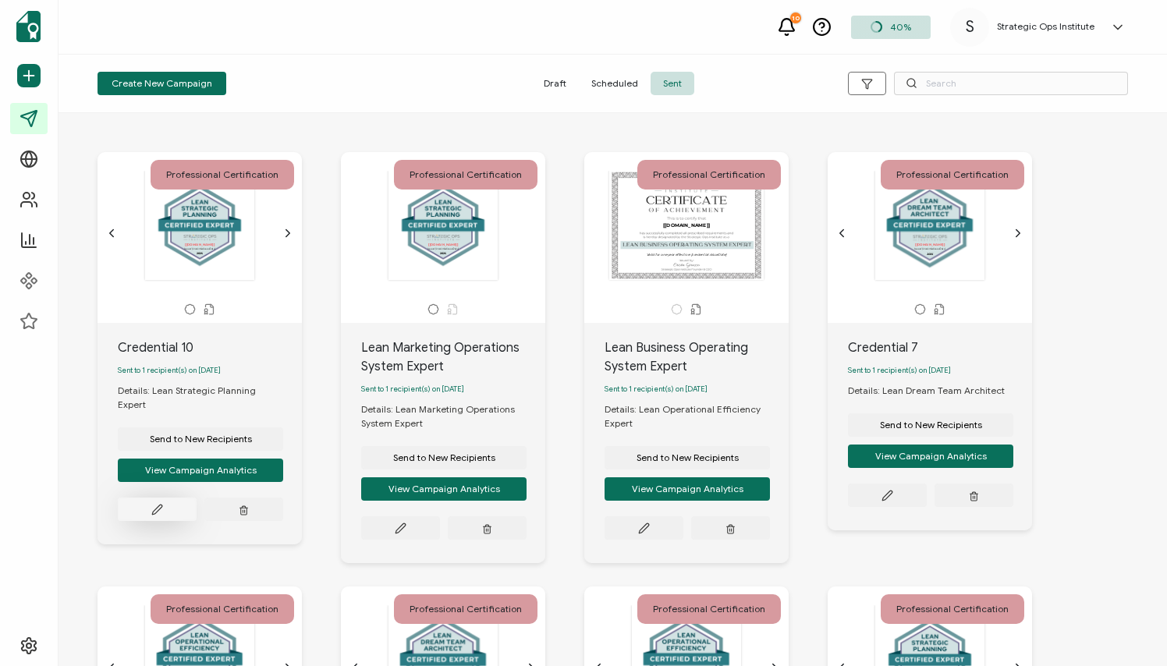
click at [155, 504] on icon at bounding box center [157, 510] width 12 height 12
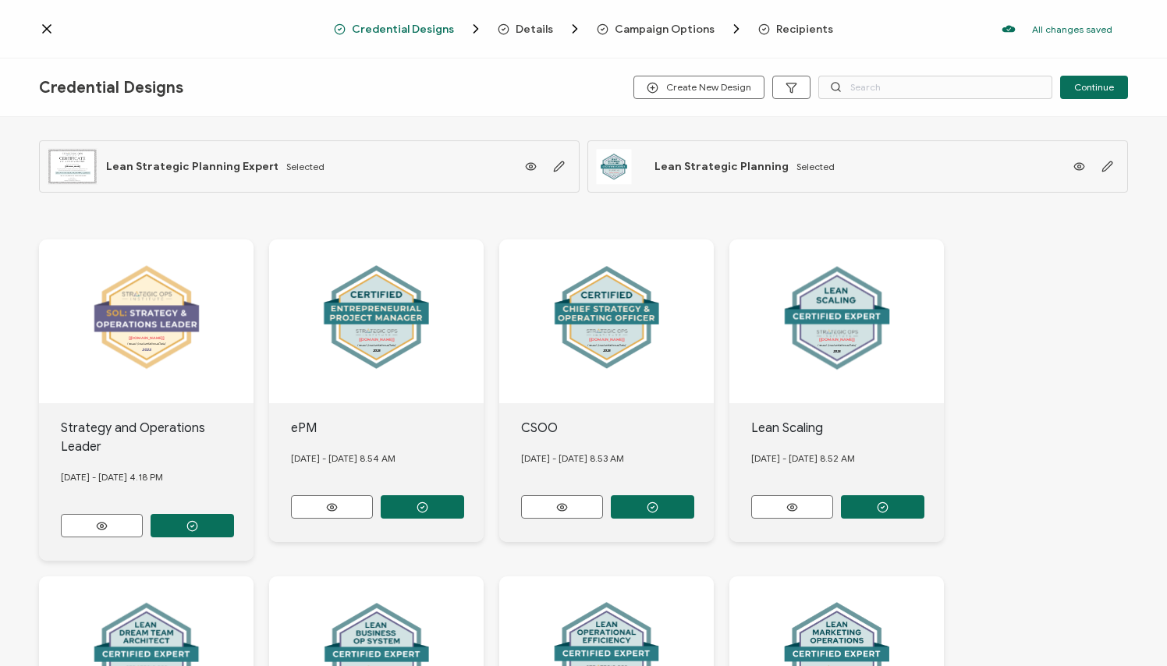
click at [48, 28] on icon at bounding box center [47, 29] width 8 height 8
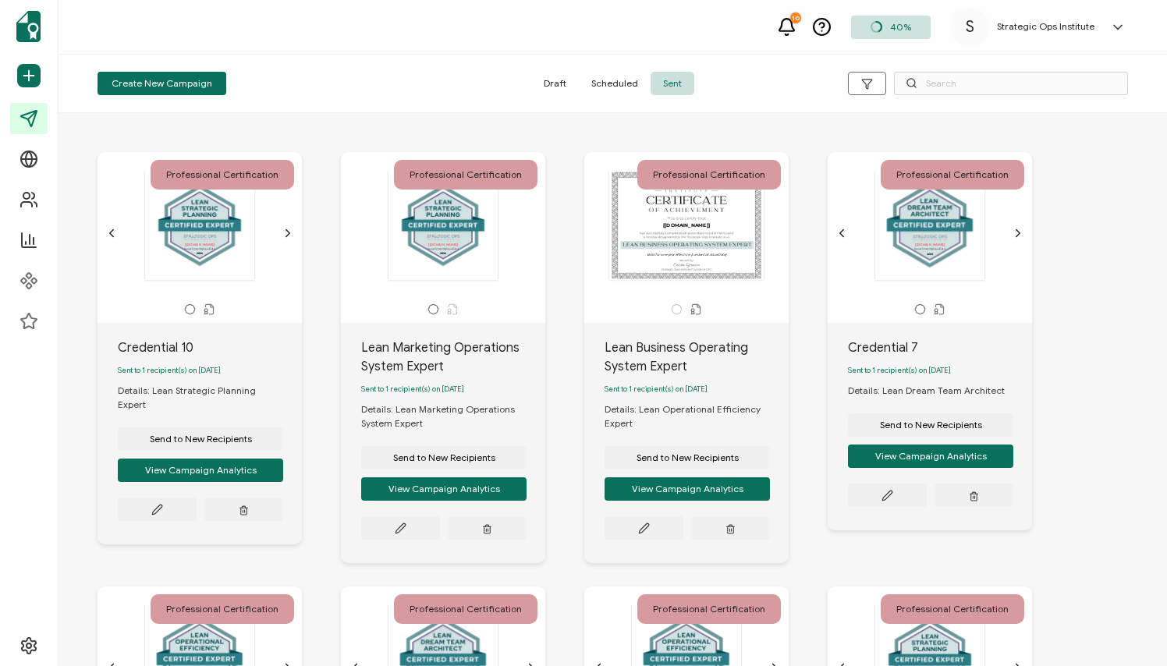
click at [673, 87] on span "Sent" at bounding box center [673, 83] width 44 height 23
click at [158, 504] on icon at bounding box center [157, 510] width 12 height 12
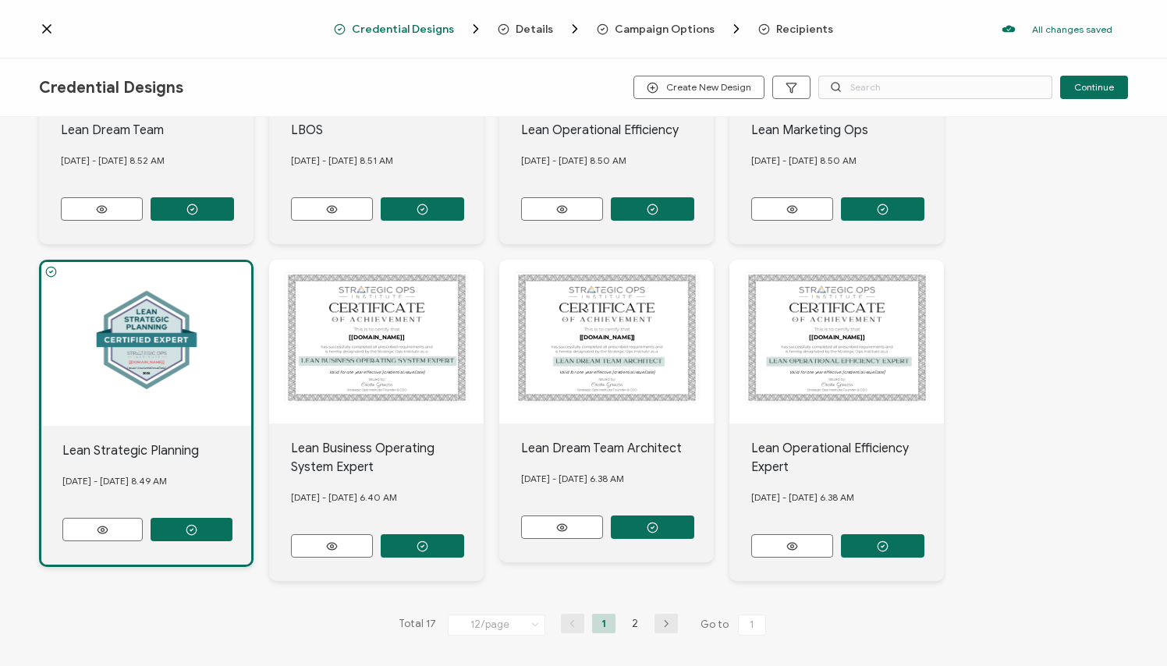
scroll to position [633, 0]
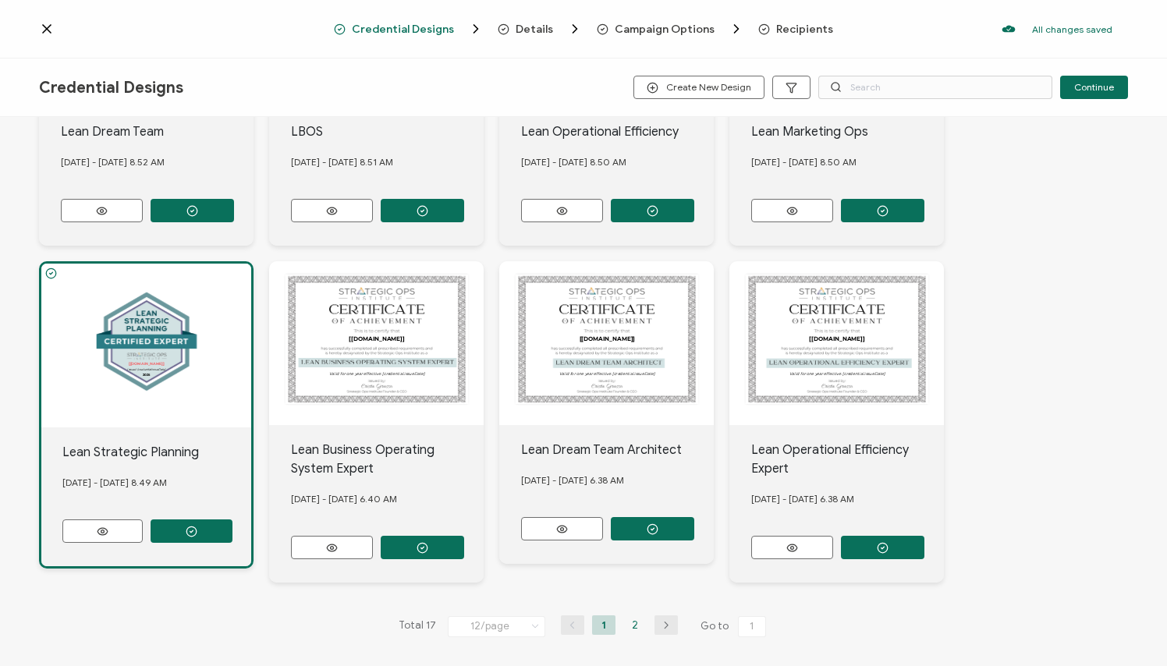
click at [629, 541] on li "2" at bounding box center [634, 626] width 23 height 20
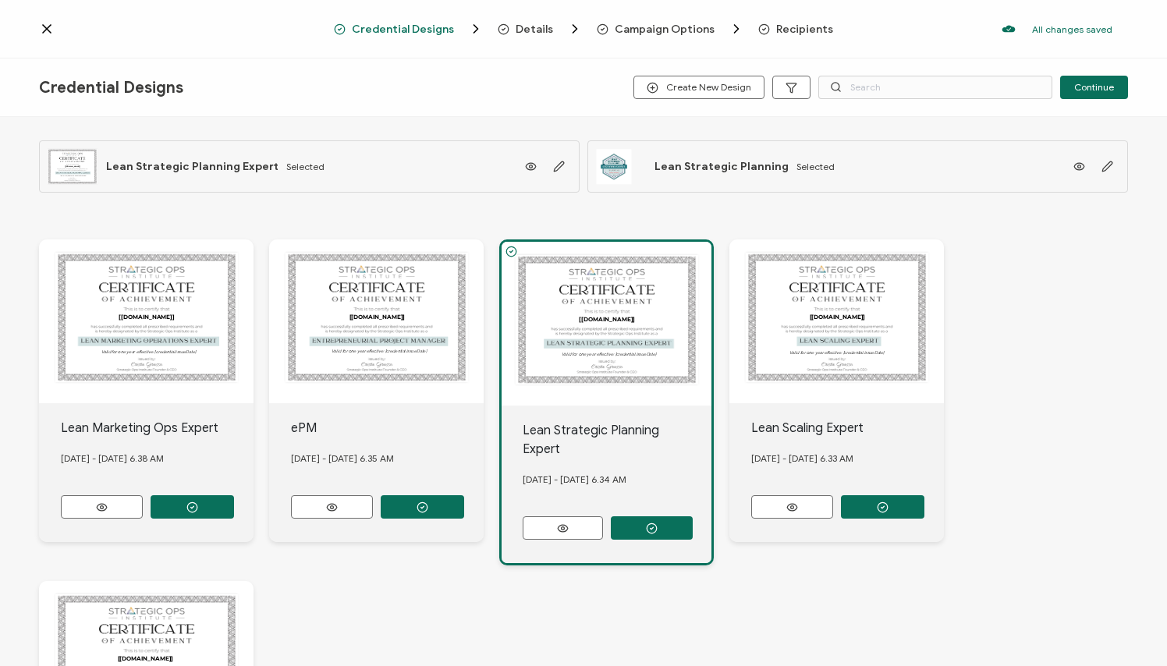
click at [417, 28] on span "Credential Designs" at bounding box center [403, 29] width 102 height 12
click at [43, 32] on icon at bounding box center [47, 29] width 8 height 8
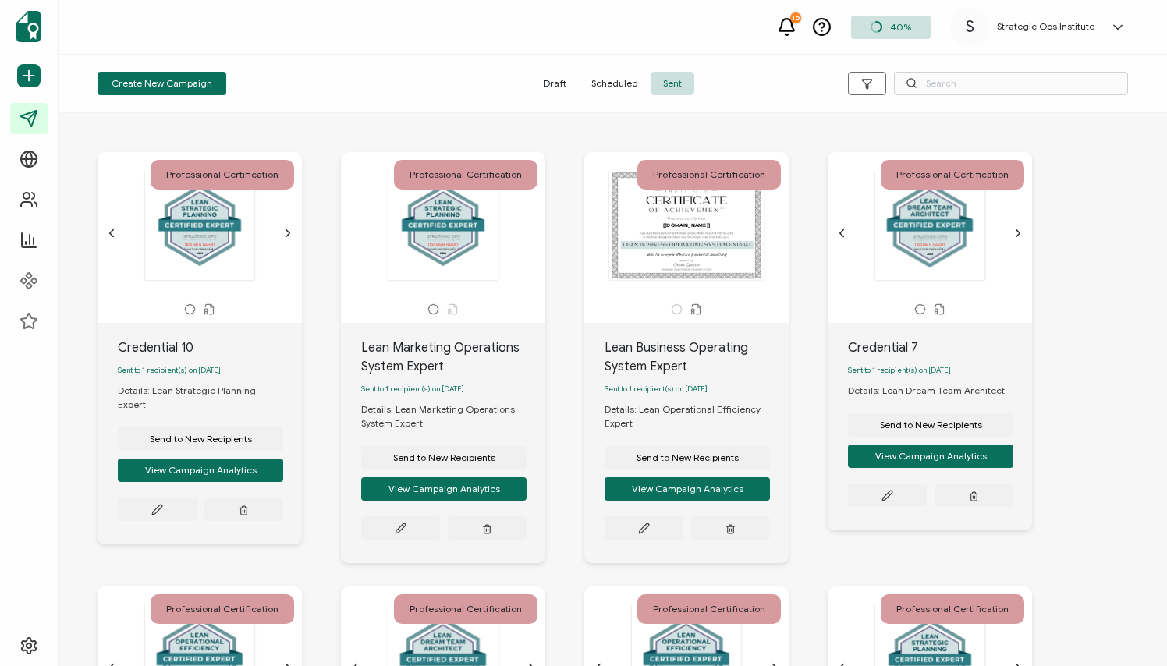
click at [177, 347] on div "Credential 10" at bounding box center [210, 348] width 184 height 19
click at [152, 504] on icon at bounding box center [157, 510] width 12 height 12
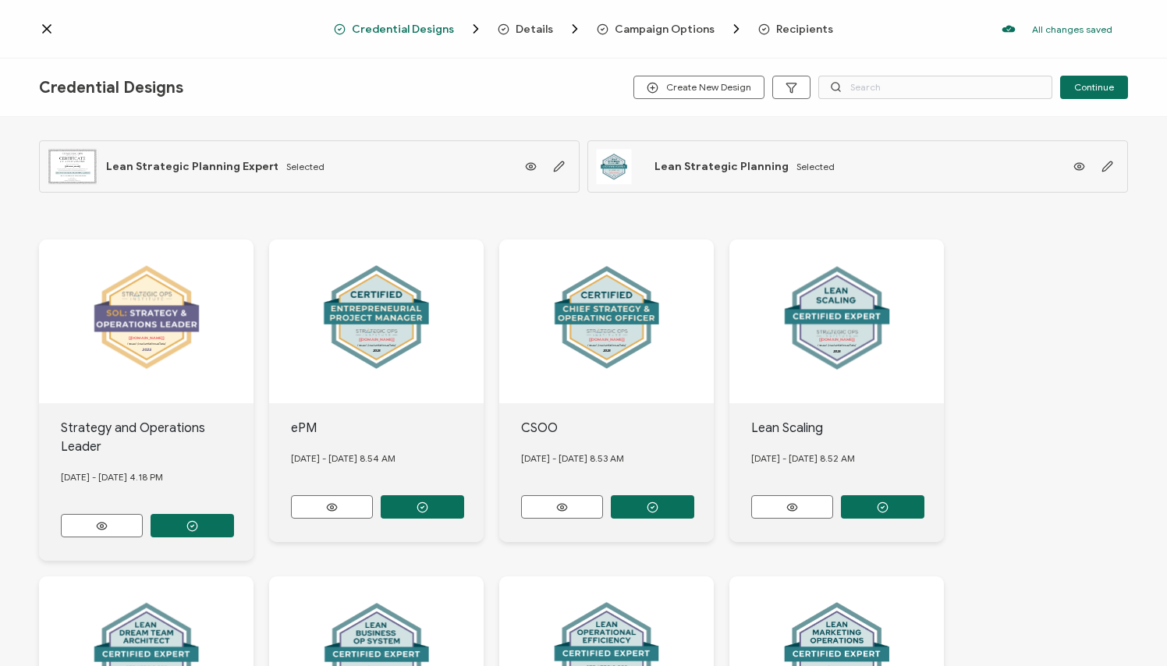
click at [648, 23] on span "Campaign Options" at bounding box center [665, 29] width 100 height 12
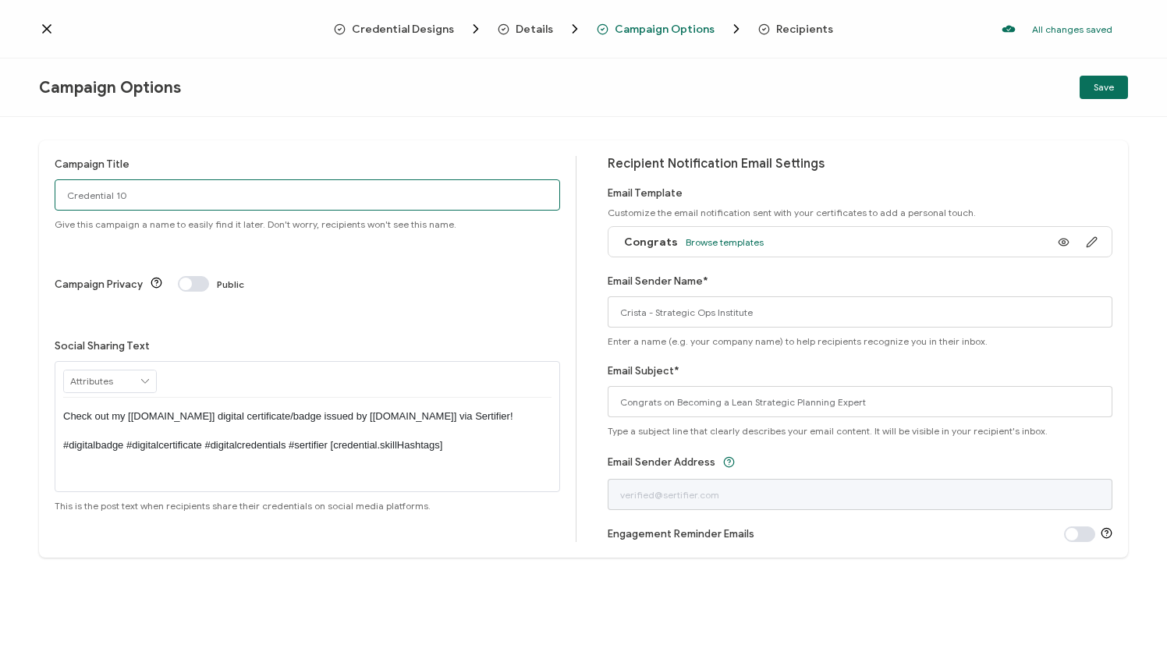
click at [389, 198] on input "Credential 10" at bounding box center [308, 194] width 506 height 31
type input "Lean Strategic Planning Expert"
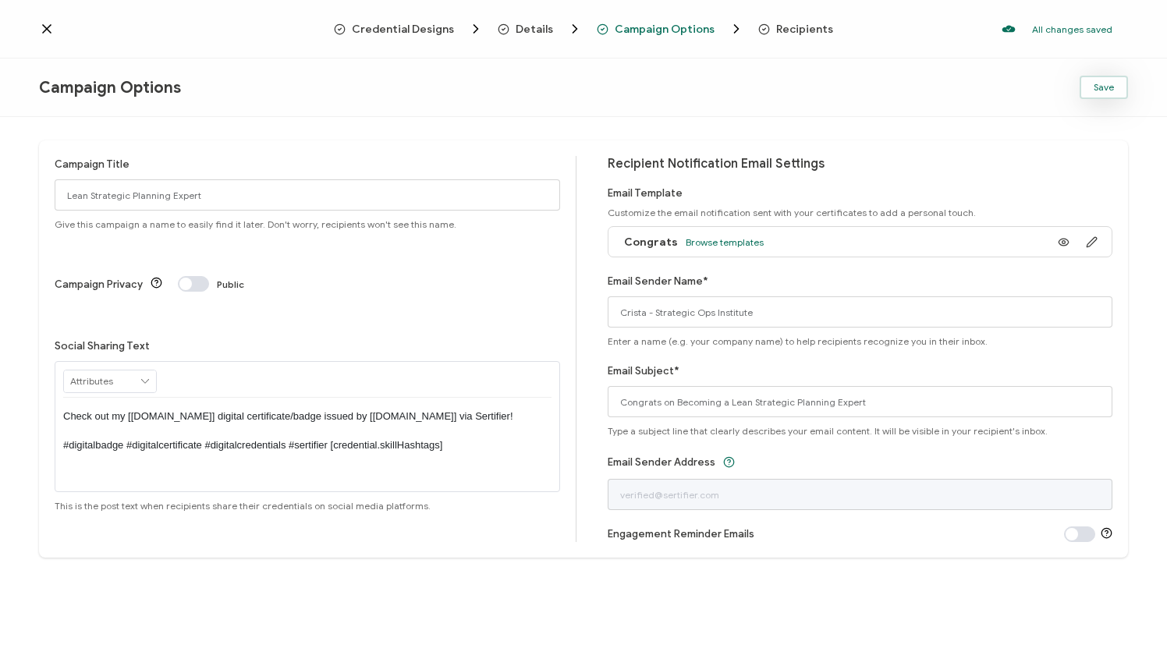
click at [998, 88] on span "Save" at bounding box center [1104, 87] width 20 height 9
